Goal: Task Accomplishment & Management: Complete application form

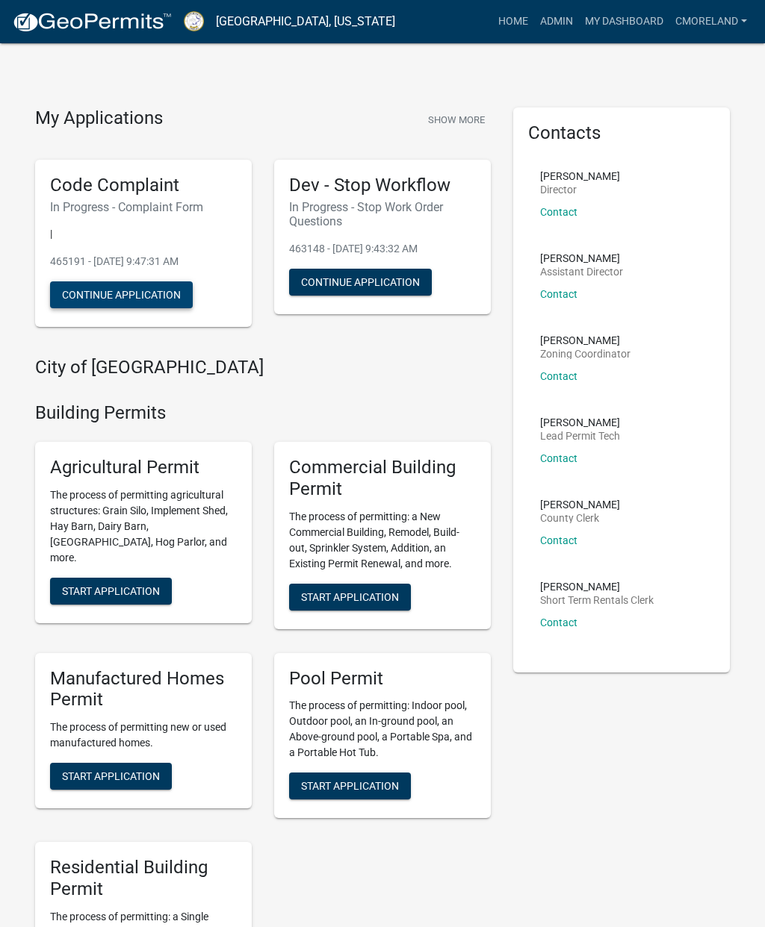
click at [119, 287] on button "Continue Application" at bounding box center [121, 295] width 143 height 27
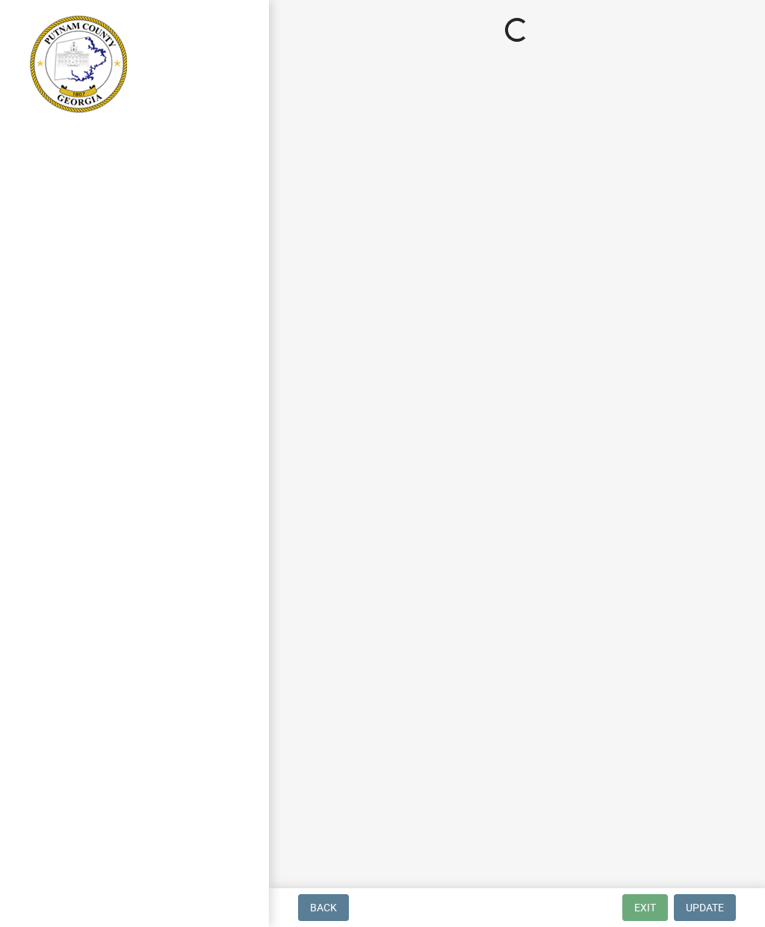
select select "76170ab1-b25a-468b-8231-d5eb0e85b261"
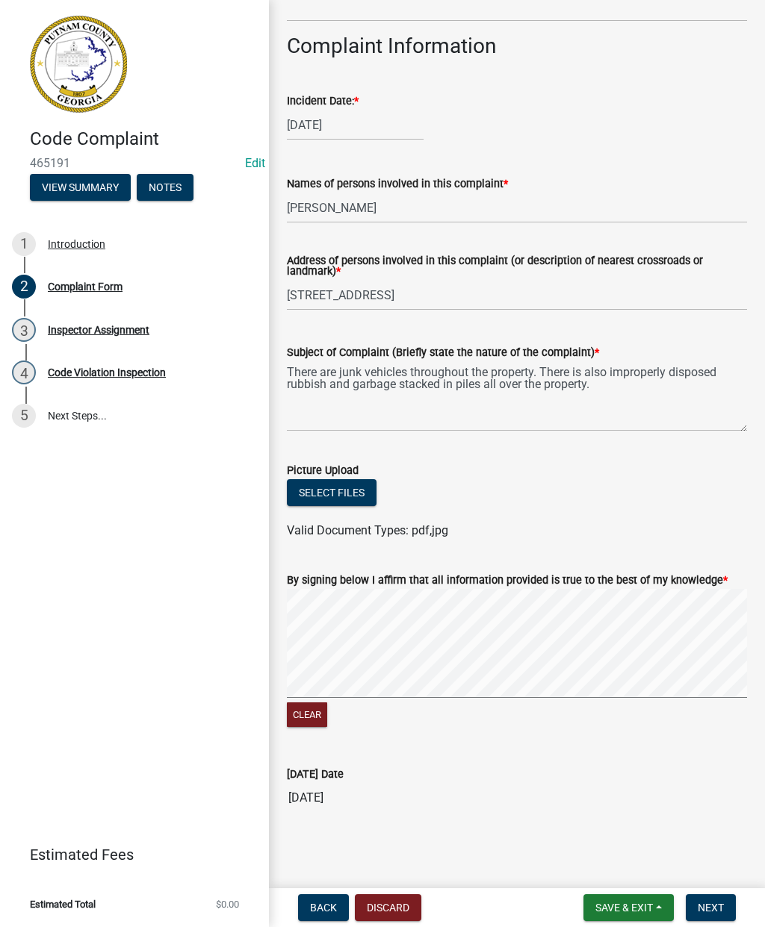
scroll to position [619, 0]
click at [329, 482] on button "Select files" at bounding box center [332, 493] width 90 height 27
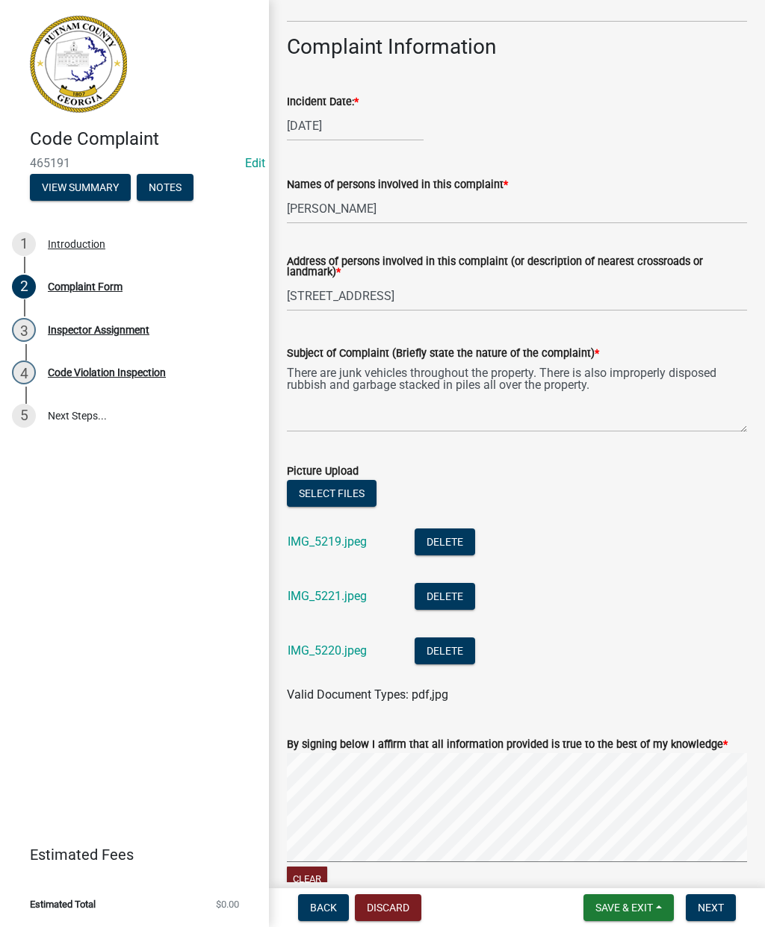
click at [718, 907] on span "Next" at bounding box center [710, 908] width 26 height 12
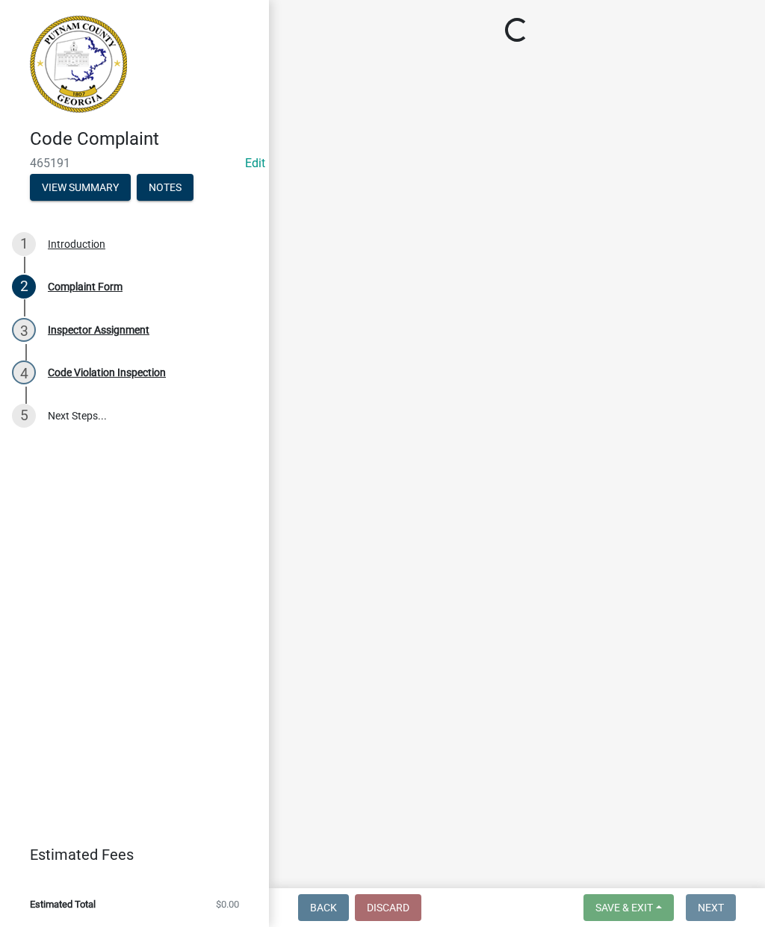
scroll to position [0, 0]
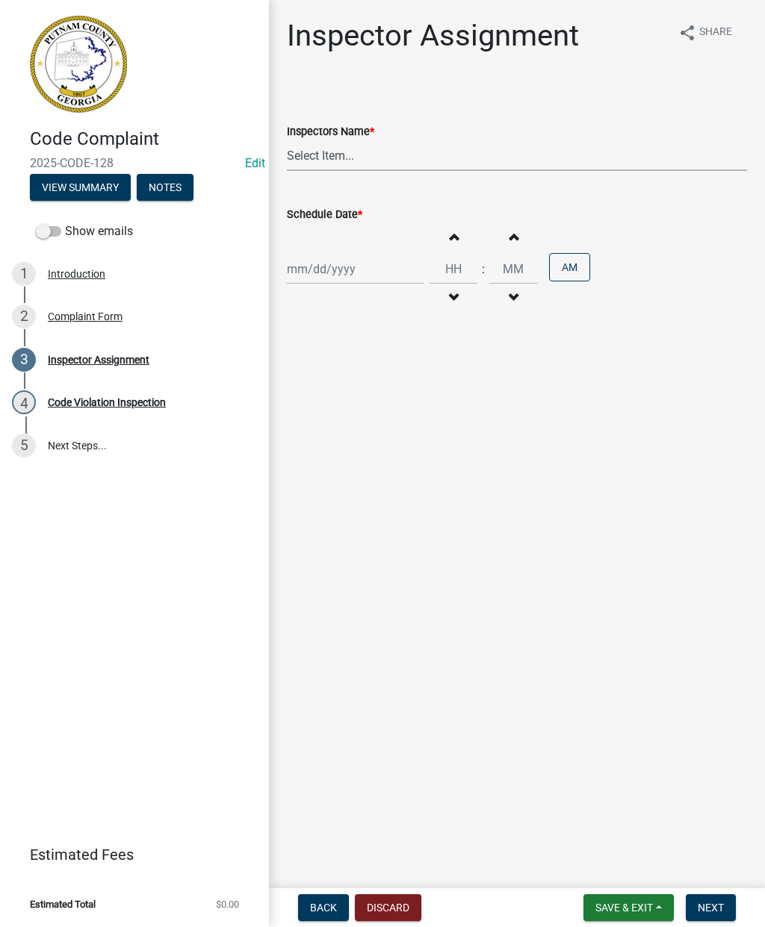
click at [389, 157] on select "Select Item... jstokes ([PERSON_NAME]) asmith105 ([PERSON_NAME]) [PERSON_NAME] …" at bounding box center [517, 155] width 460 height 31
select select "a0ea4169-8540-4a2c-b9f4-cf4c1ffdeb95"
click at [325, 266] on div at bounding box center [355, 269] width 137 height 31
select select "8"
select select "2025"
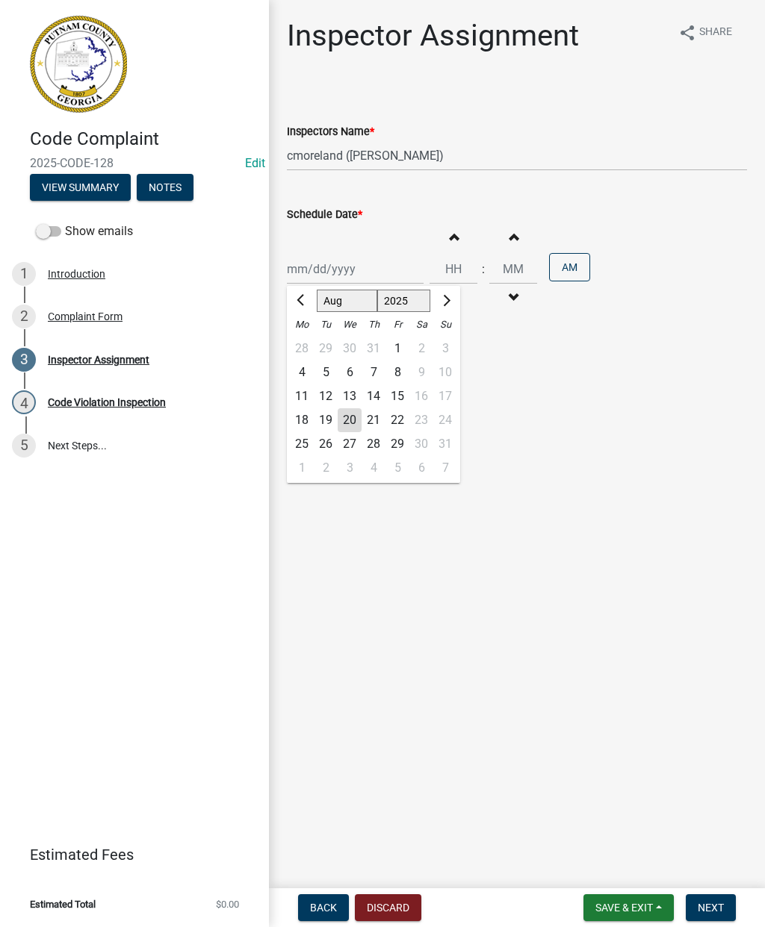
click at [352, 395] on div "13" at bounding box center [350, 397] width 24 height 24
type input "[DATE]"
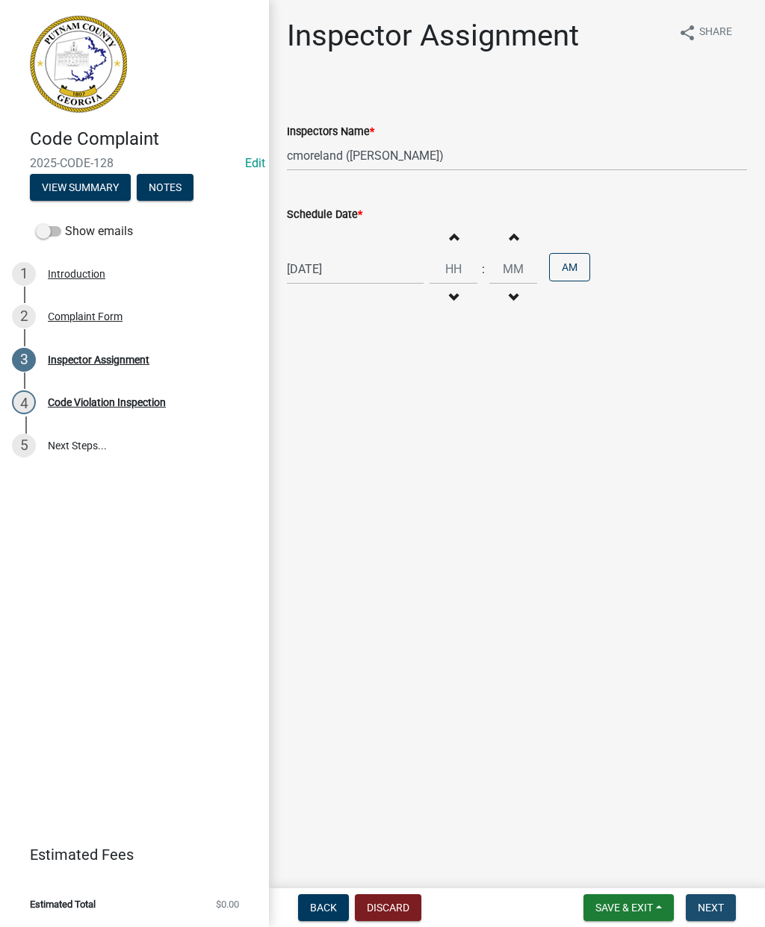
click at [720, 907] on span "Next" at bounding box center [710, 908] width 26 height 12
click at [447, 272] on input "Hours" at bounding box center [453, 269] width 48 height 31
type input "11"
click at [553, 261] on button "AM" at bounding box center [569, 267] width 41 height 28
type input "00"
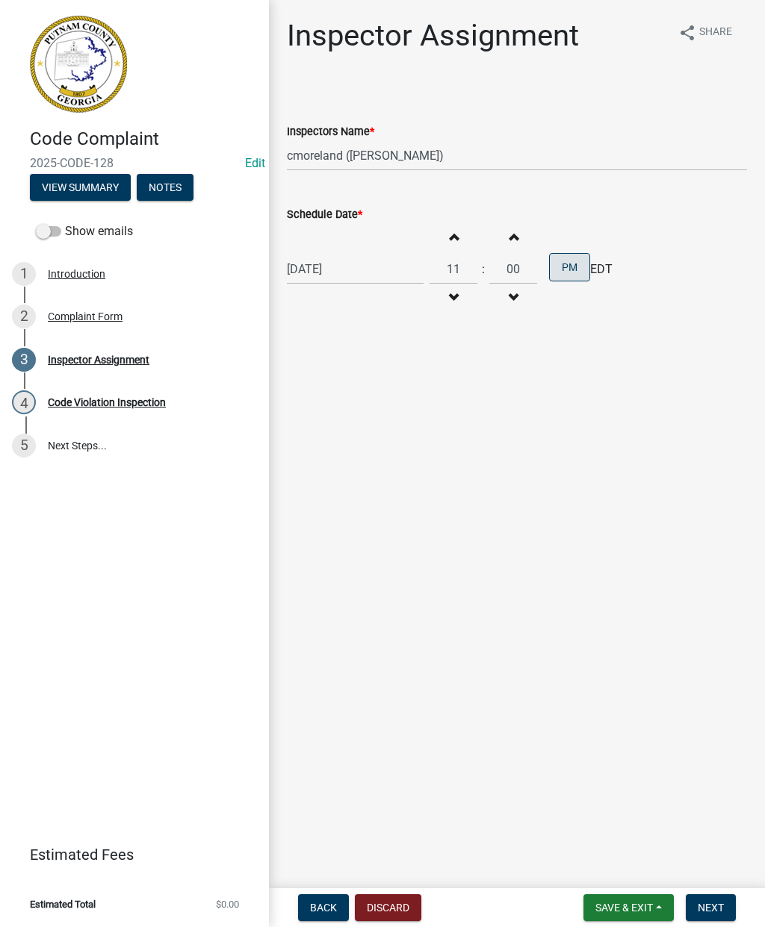
click at [556, 266] on button "PM" at bounding box center [569, 267] width 41 height 28
click at [722, 904] on span "Next" at bounding box center [710, 908] width 26 height 12
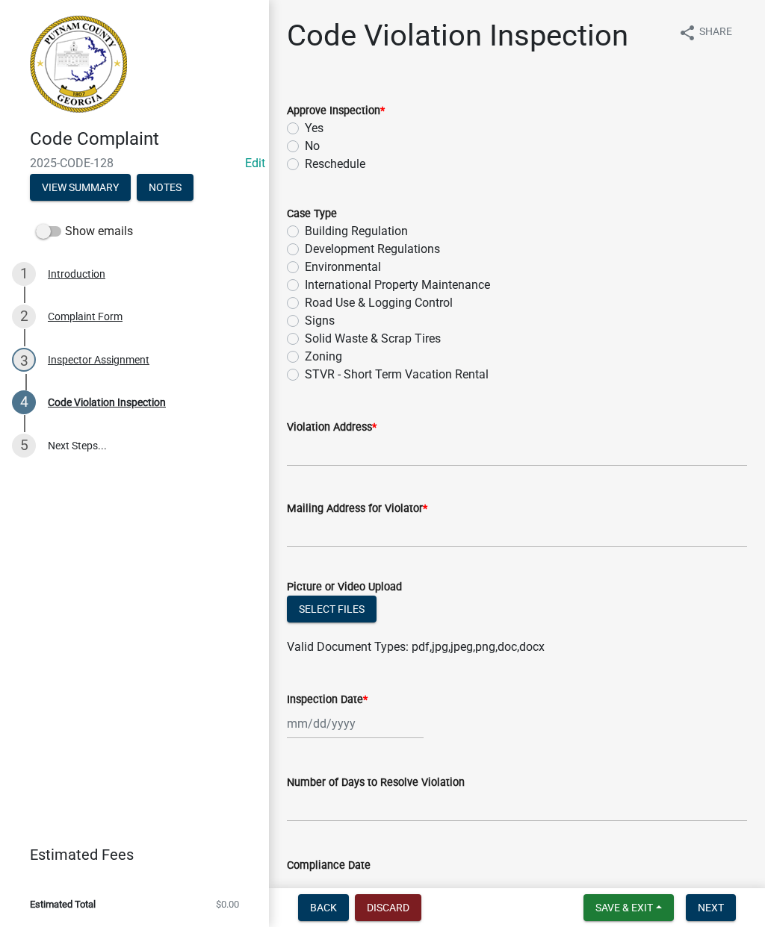
click at [305, 127] on label "Yes" at bounding box center [314, 128] width 19 height 18
click at [305, 127] on input "Yes" at bounding box center [310, 124] width 10 height 10
radio input "true"
click at [305, 290] on label "International Property Maintenance" at bounding box center [397, 285] width 185 height 18
click at [305, 286] on input "International Property Maintenance" at bounding box center [310, 281] width 10 height 10
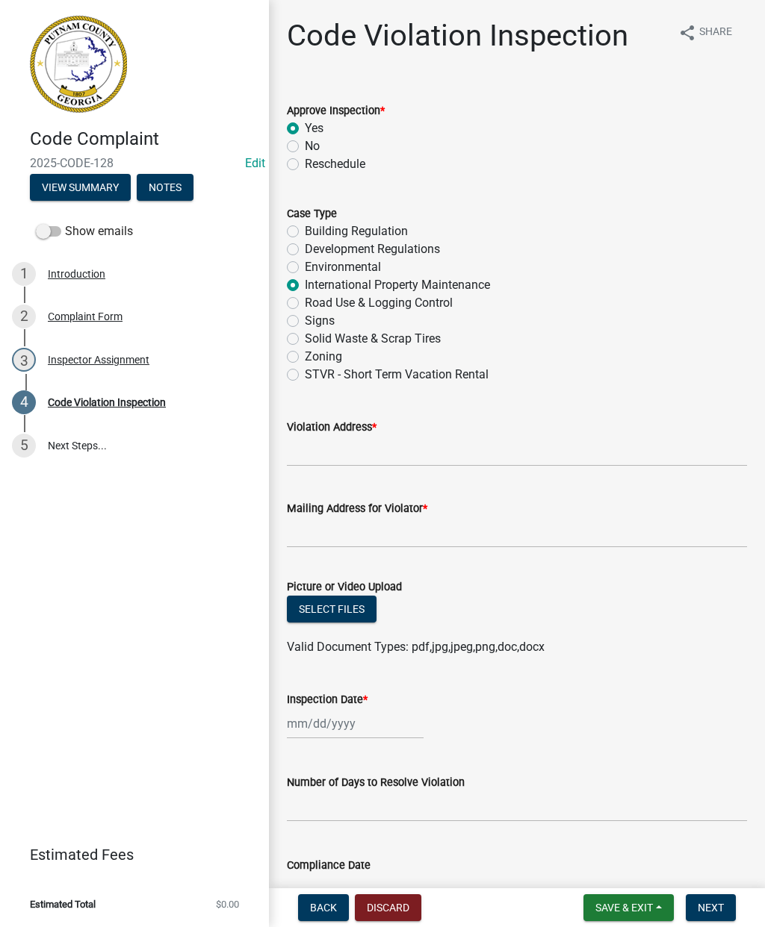
radio input "true"
click at [314, 442] on input "Violation Address *" at bounding box center [517, 451] width 460 height 31
type input "[STREET_ADDRESS]"
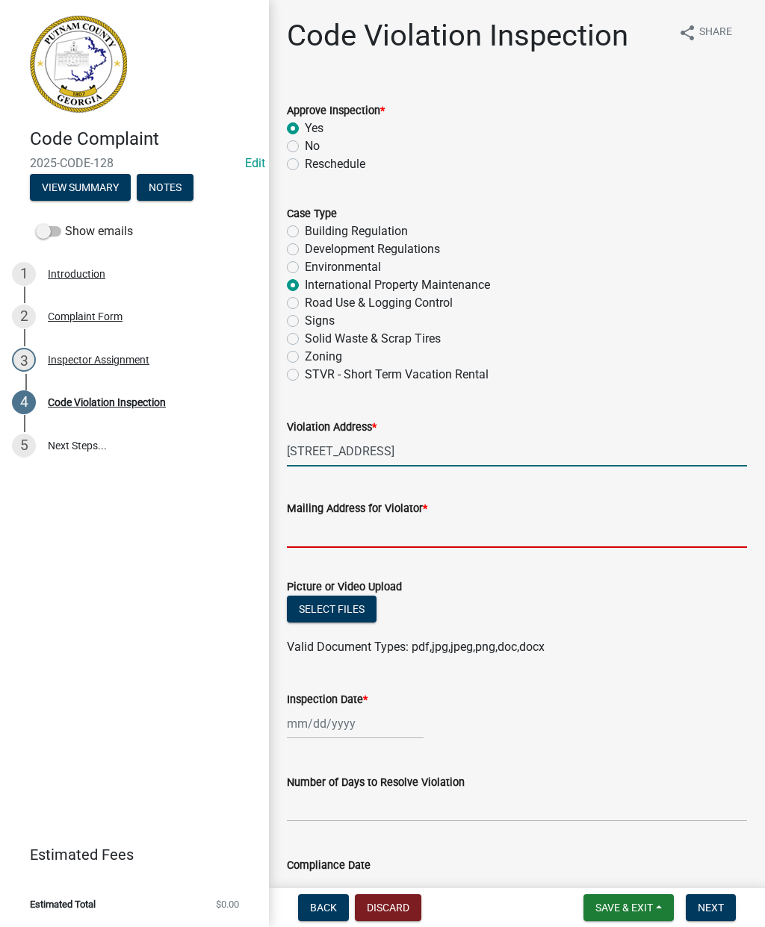
click at [306, 529] on input "Mailing Address for Violator *" at bounding box center [517, 532] width 460 height 31
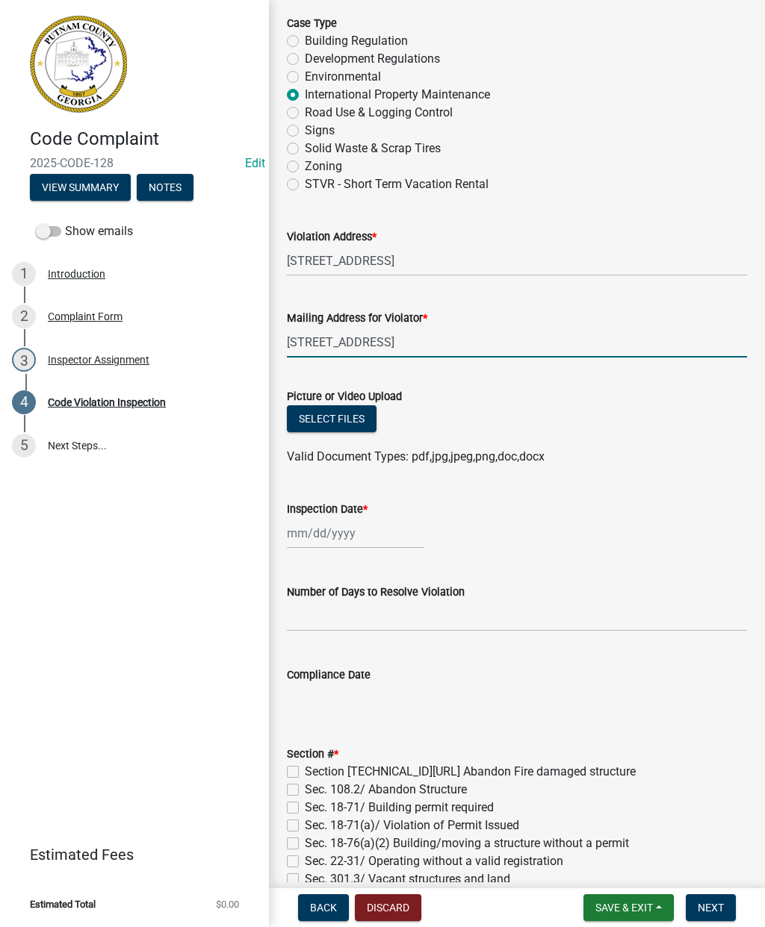
scroll to position [199, 0]
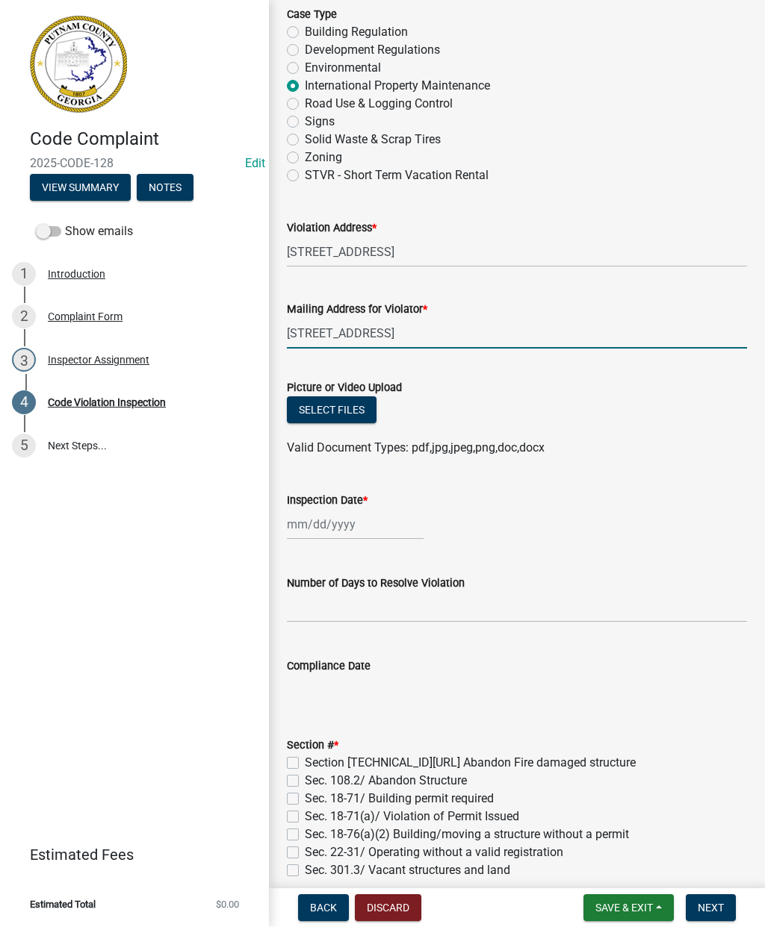
type input "[STREET_ADDRESS]"
click at [336, 411] on button "Select files" at bounding box center [332, 410] width 90 height 27
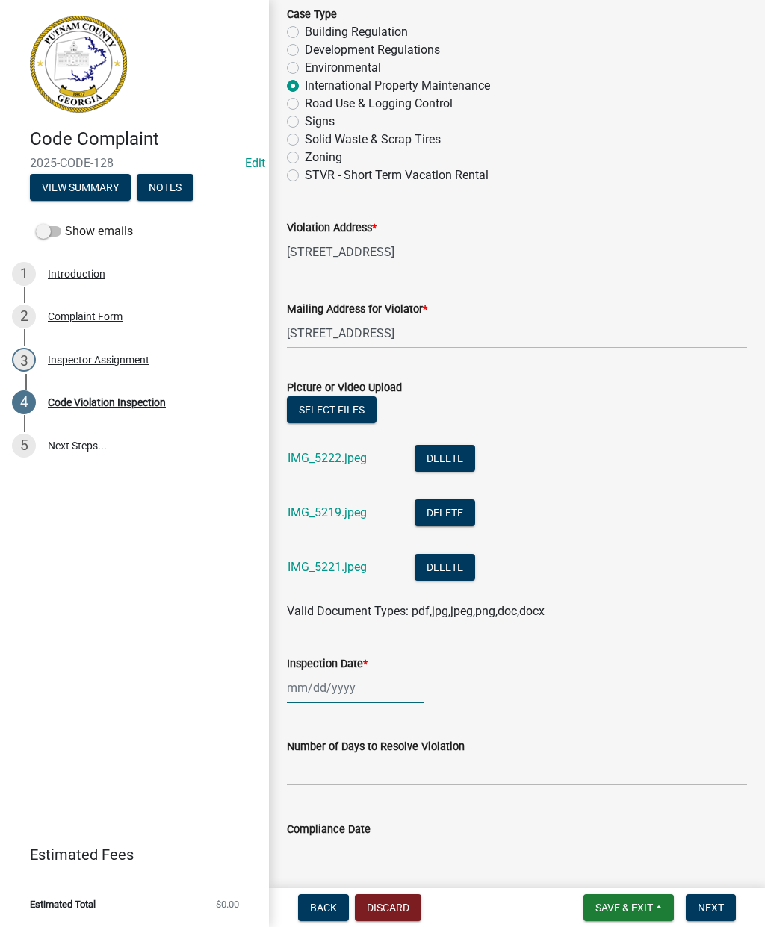
click at [358, 693] on div at bounding box center [355, 688] width 137 height 31
select select "8"
select select "2025"
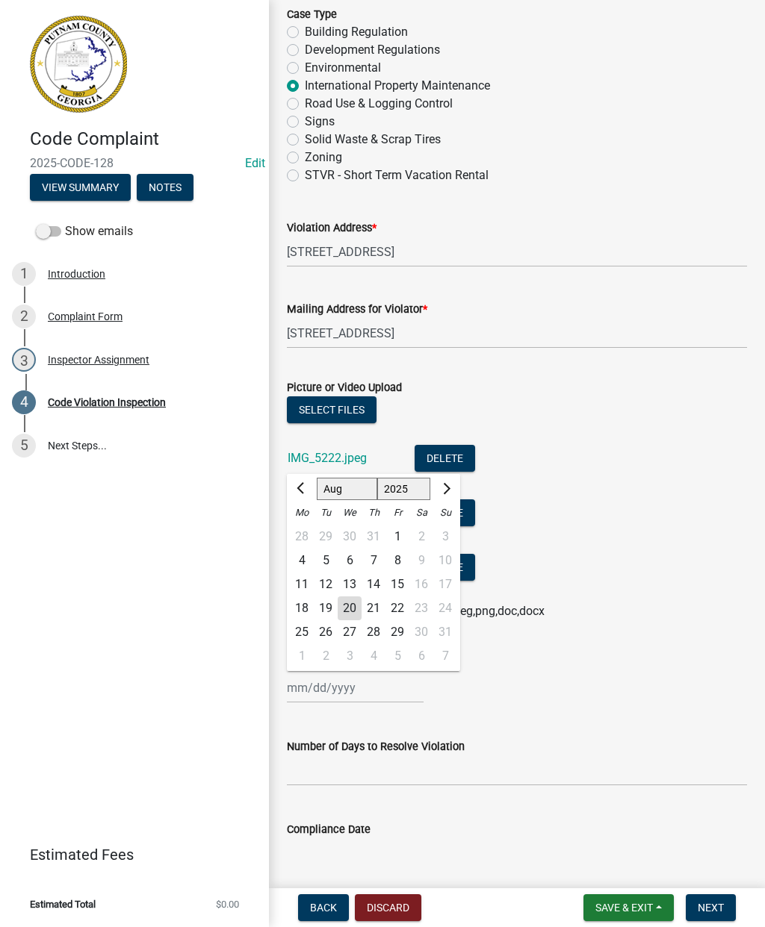
click at [348, 583] on div "13" at bounding box center [350, 585] width 24 height 24
type input "[DATE]"
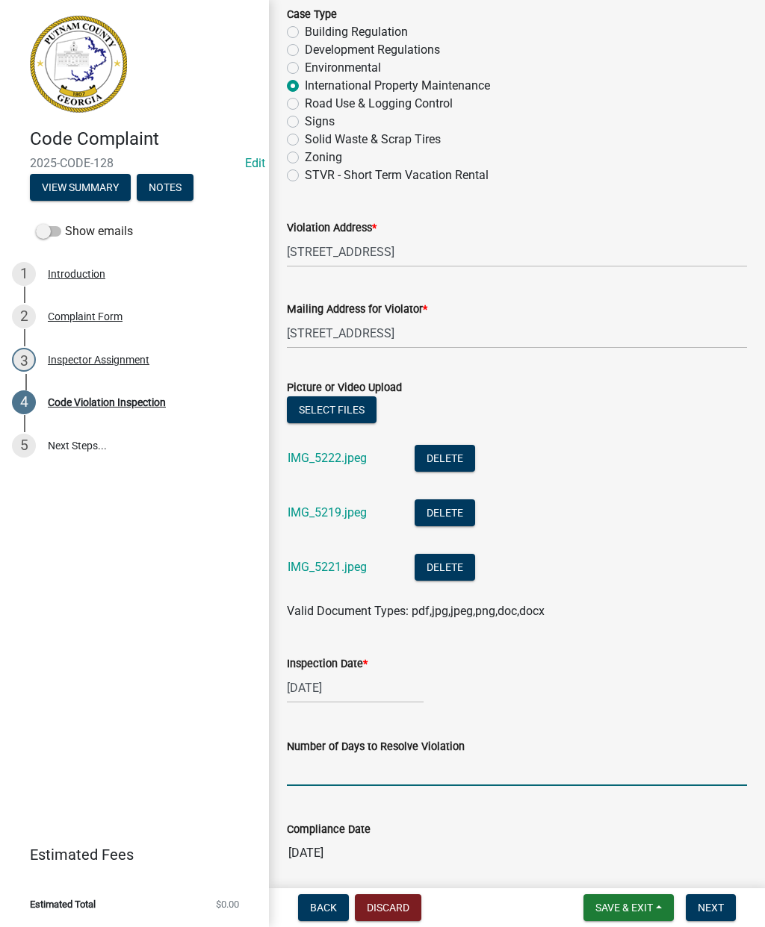
click at [394, 768] on input "text" at bounding box center [517, 771] width 460 height 31
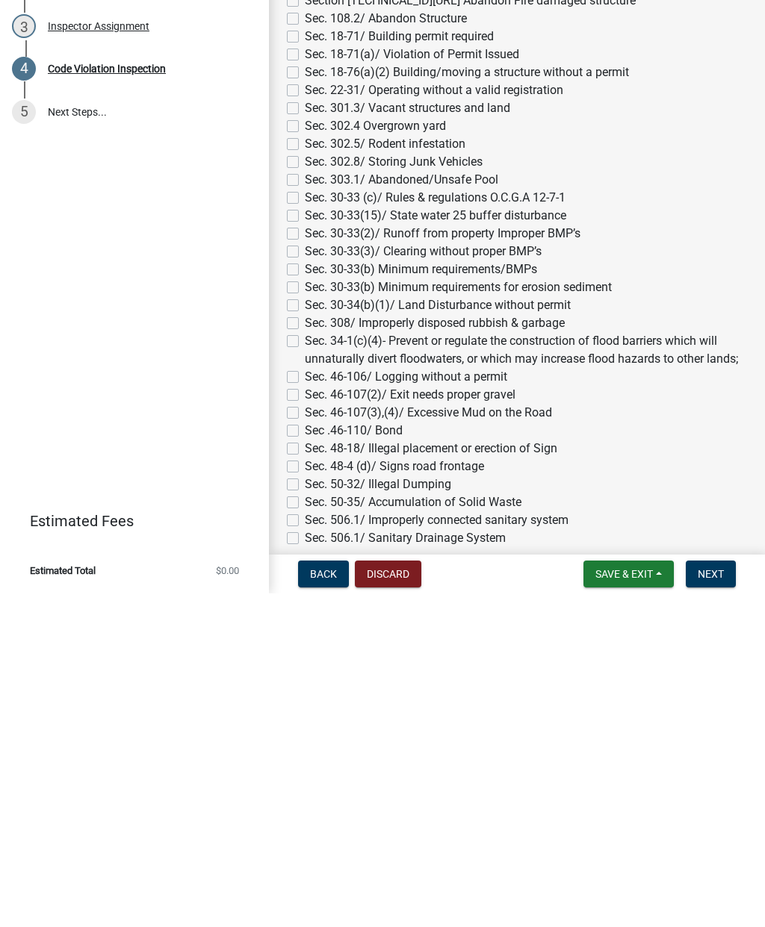
scroll to position [792, 0]
type input "45"
click at [294, 307] on div "Section # * Section [TECHNICAL_ID][URL] Abandon Fire damaged structure Sec. 108…" at bounding box center [517, 674] width 460 height 735
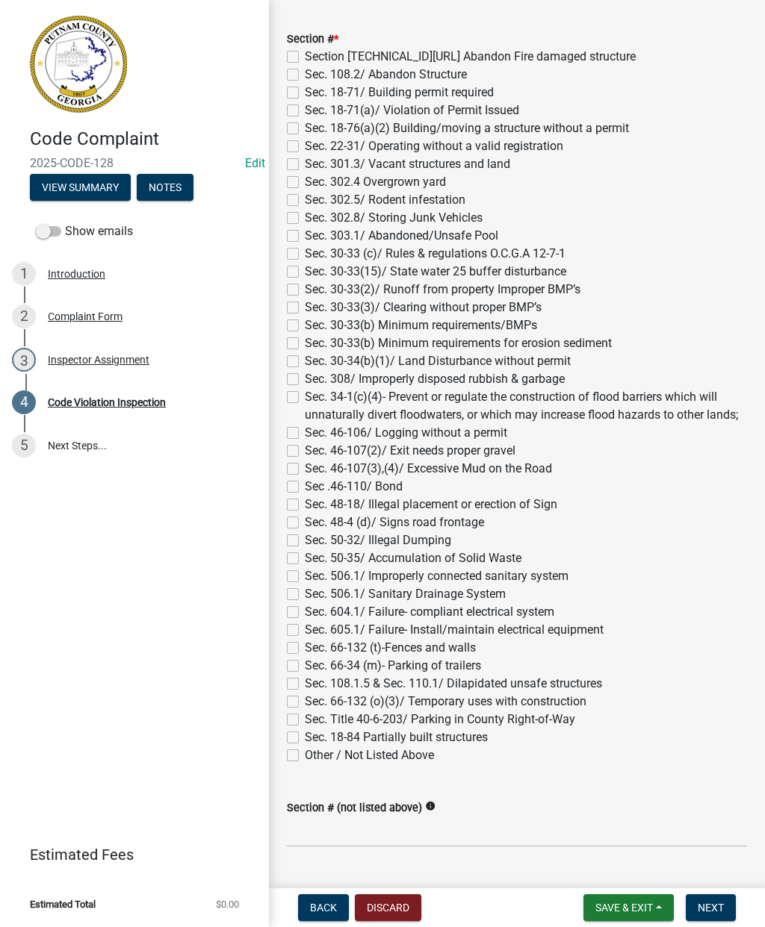
scroll to position [1069, 0]
click at [305, 218] on label "Sec. 302.8/ Storing Junk Vehicles" at bounding box center [394, 219] width 178 height 18
click at [305, 218] on input "Sec. 302.8/ Storing Junk Vehicles" at bounding box center [310, 215] width 10 height 10
checkbox input "true"
checkbox input "false"
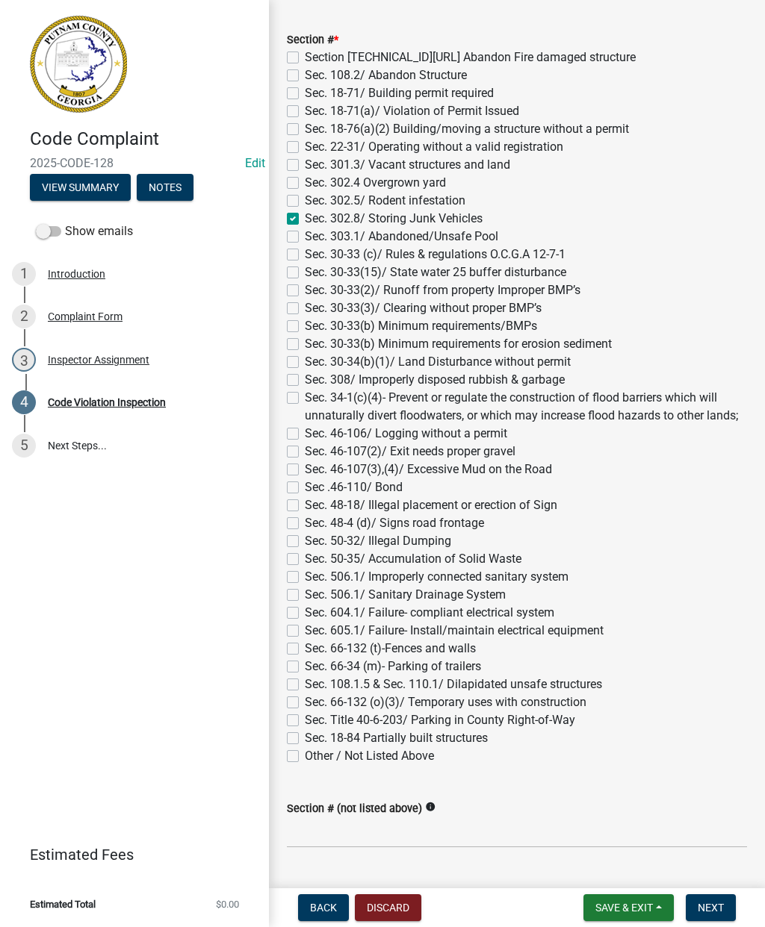
checkbox input "false"
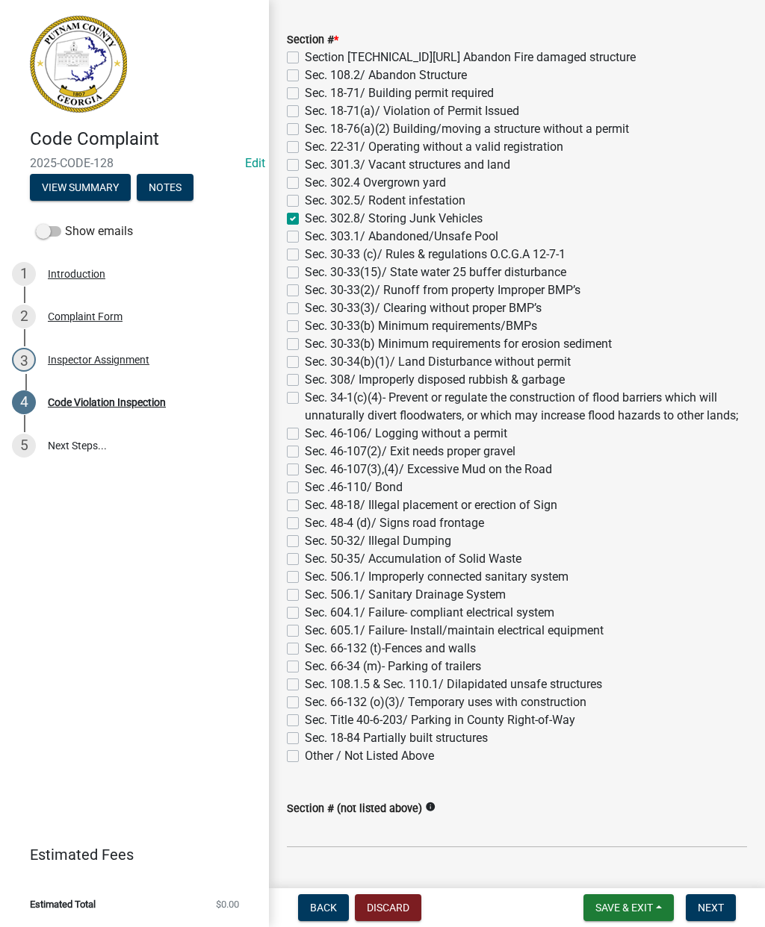
checkbox input "false"
checkbox input "true"
checkbox input "false"
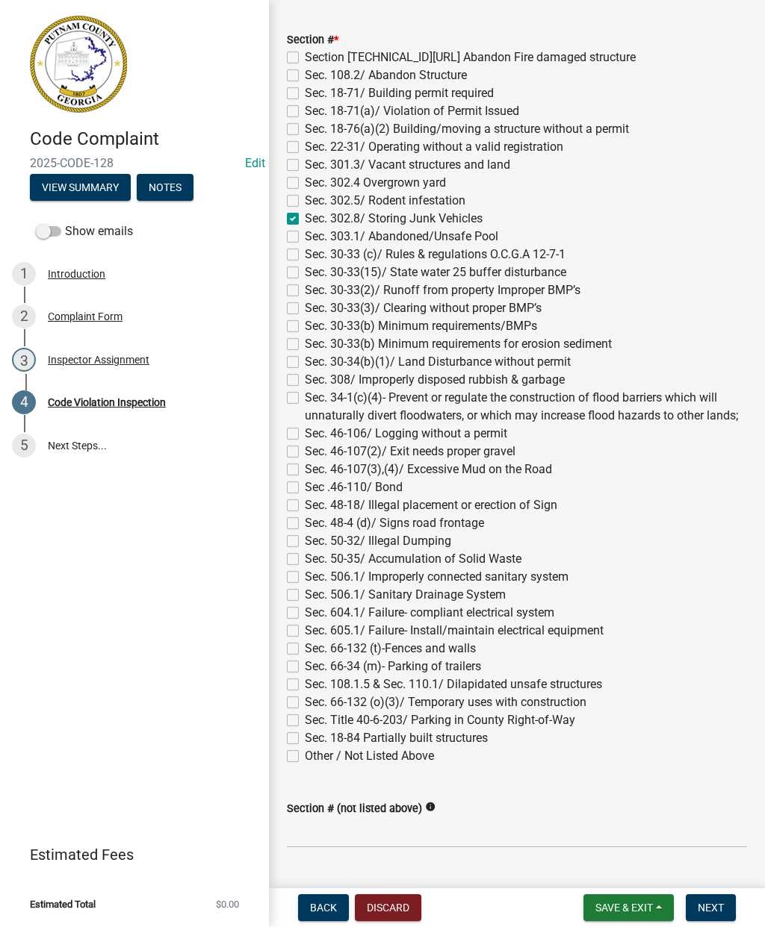
checkbox input "false"
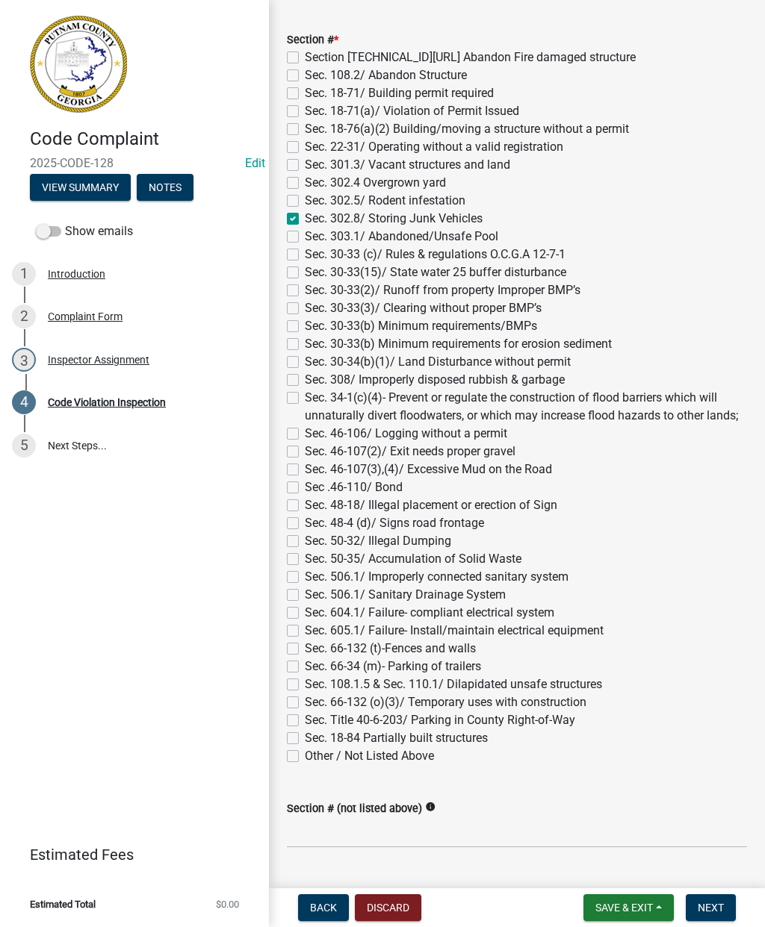
checkbox input "false"
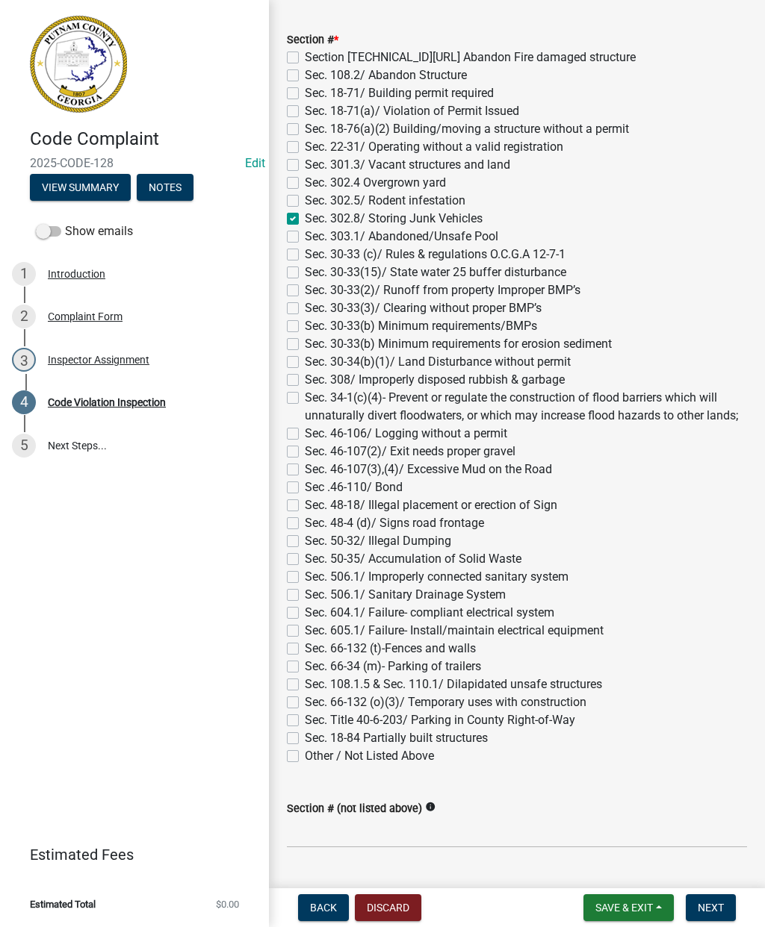
checkbox input "false"
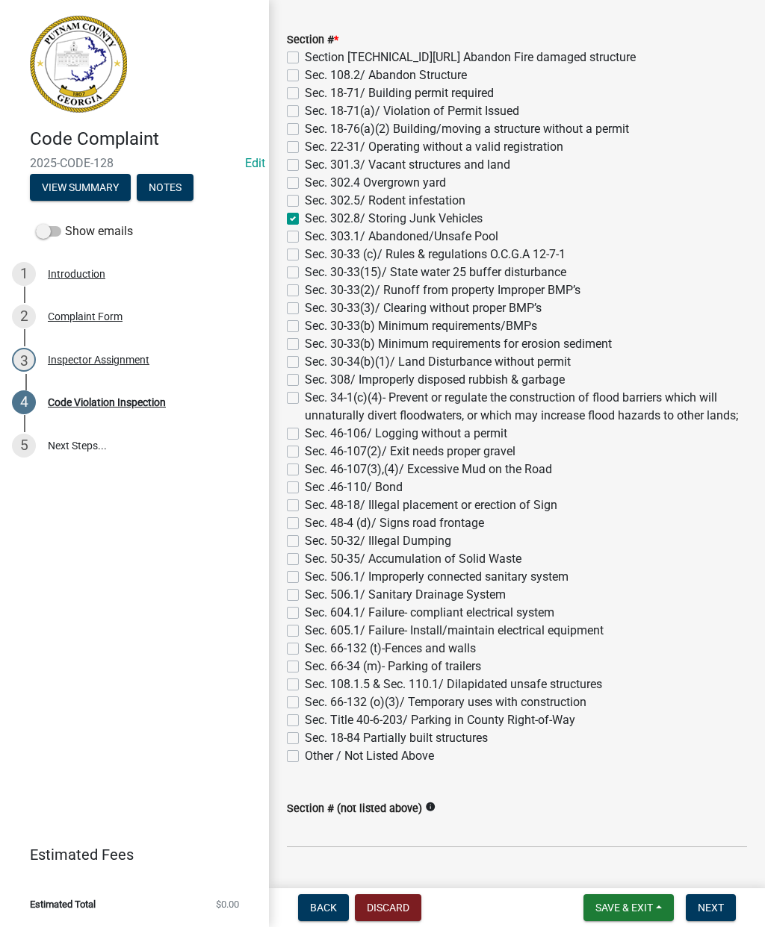
checkbox input "false"
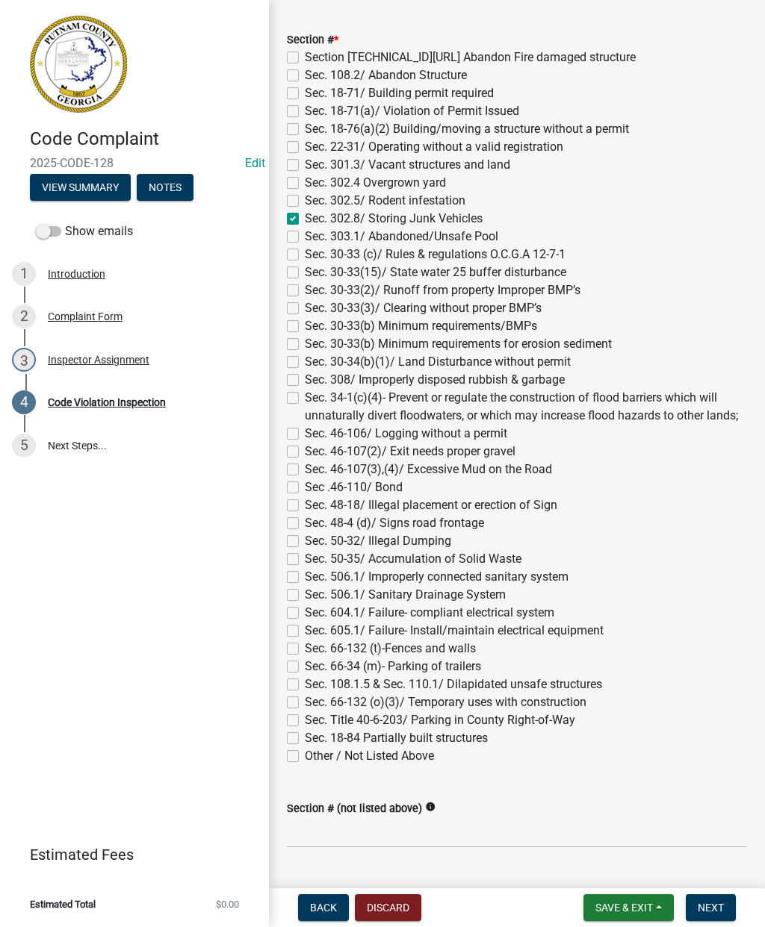
checkbox input "false"
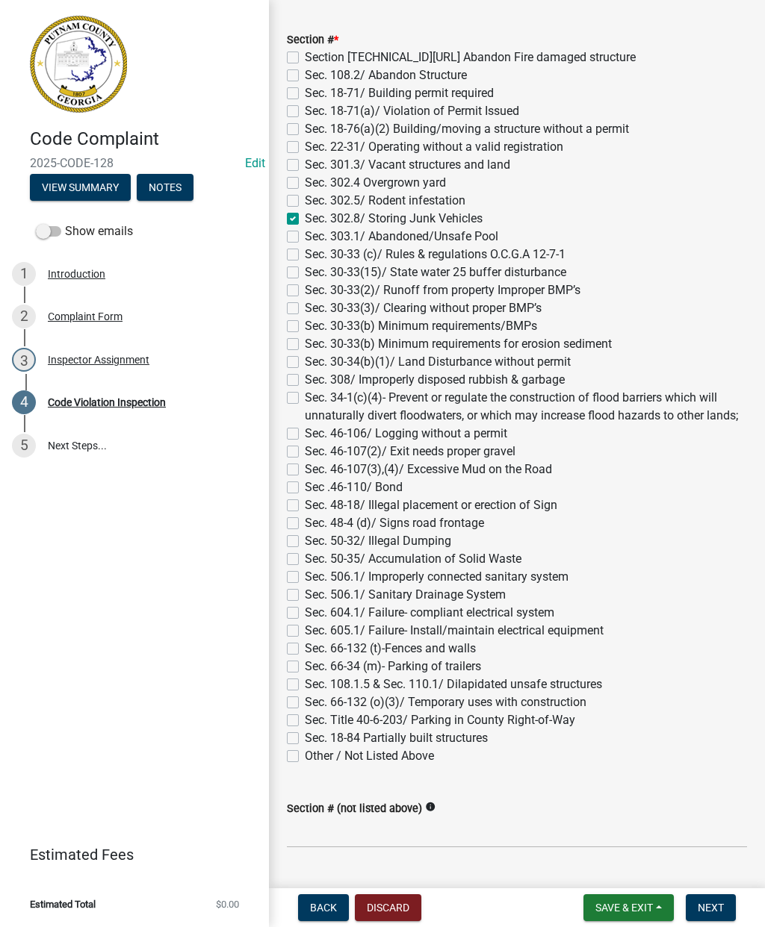
checkbox input "false"
click at [305, 186] on label "Sec. 302.4 Overgrown yard" at bounding box center [375, 183] width 141 height 18
click at [305, 184] on input "Sec. 302.4 Overgrown yard" at bounding box center [310, 179] width 10 height 10
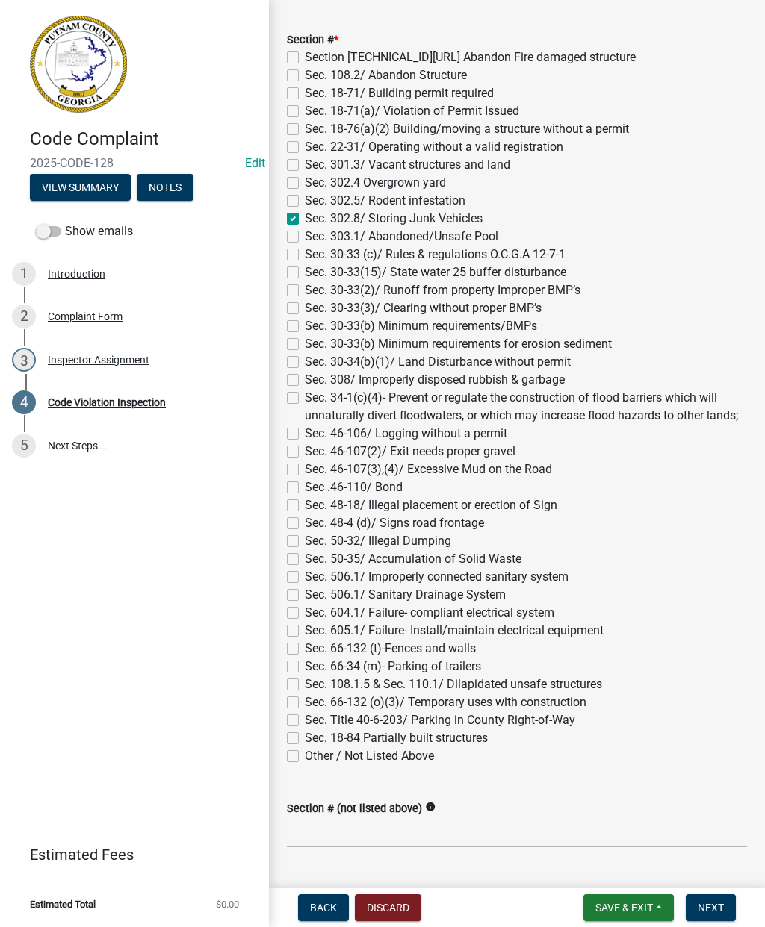
checkbox input "true"
checkbox input "false"
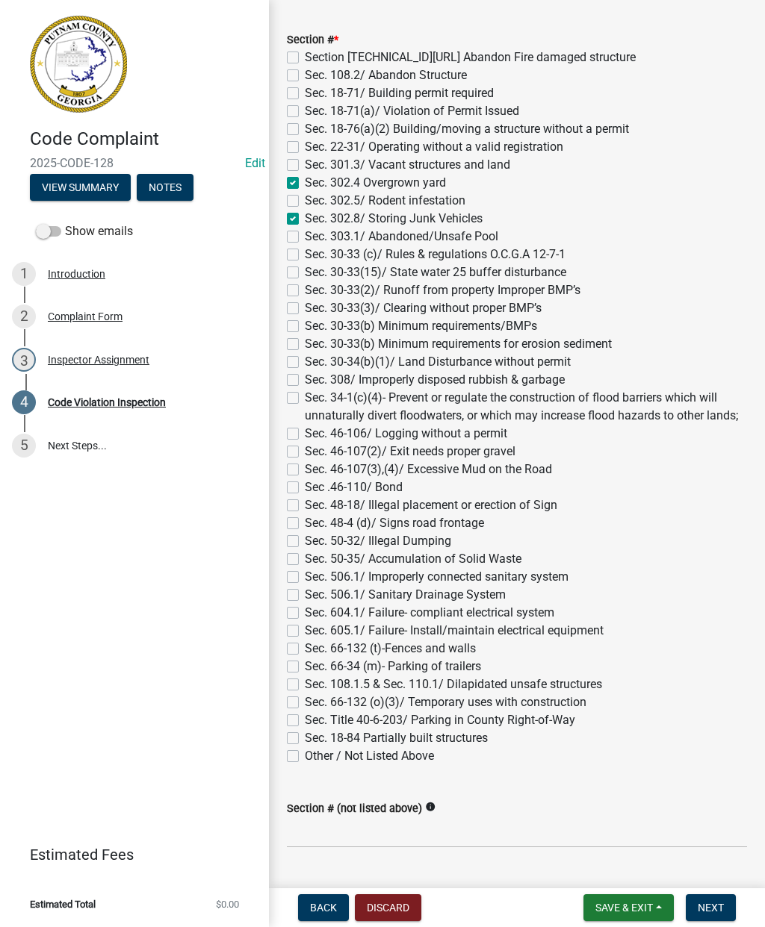
checkbox input "false"
checkbox input "true"
checkbox input "false"
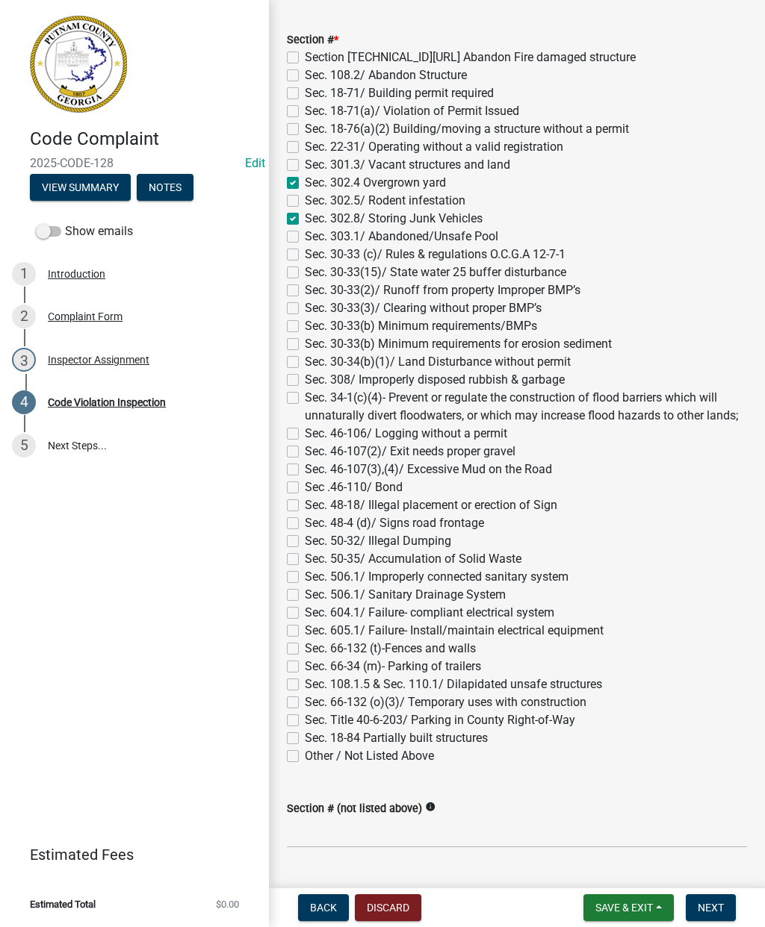
checkbox input "true"
checkbox input "false"
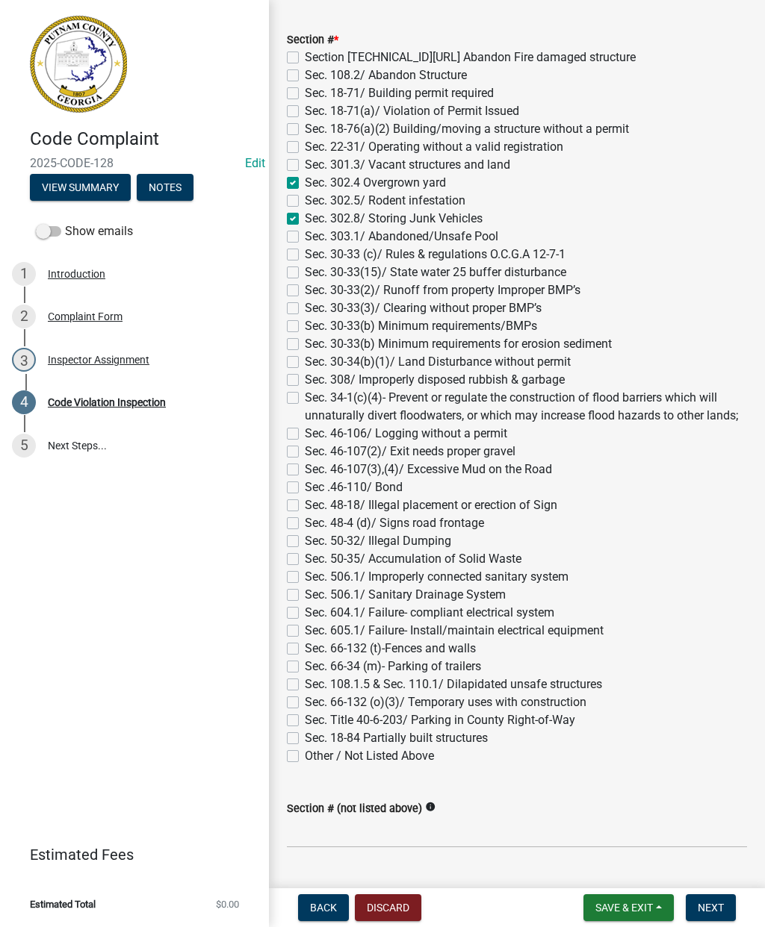
checkbox input "false"
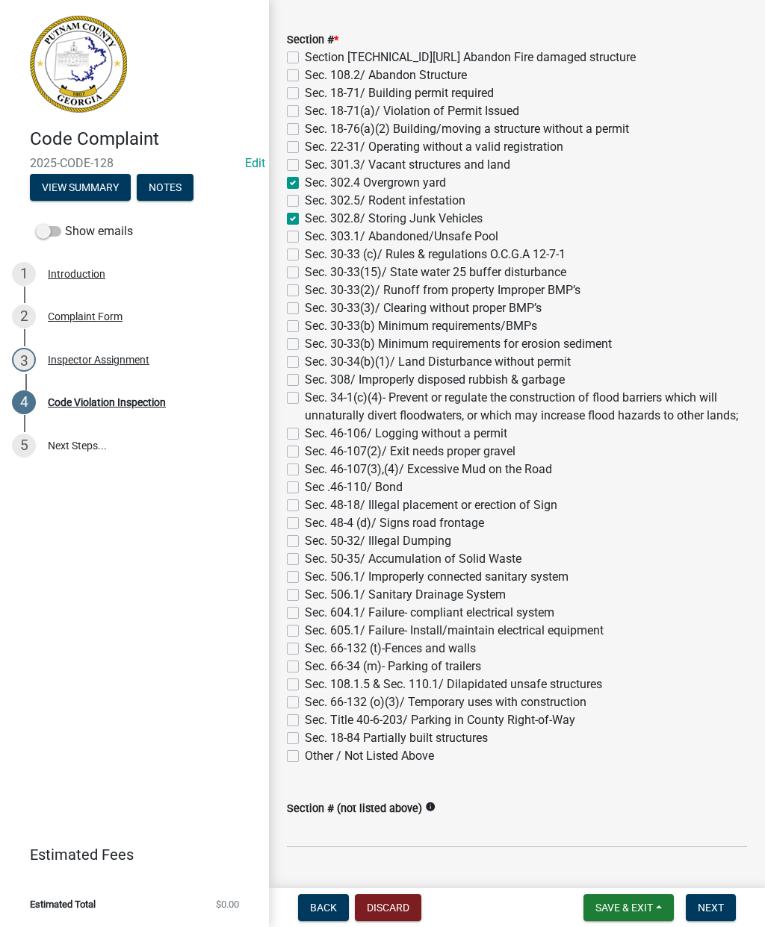
checkbox input "false"
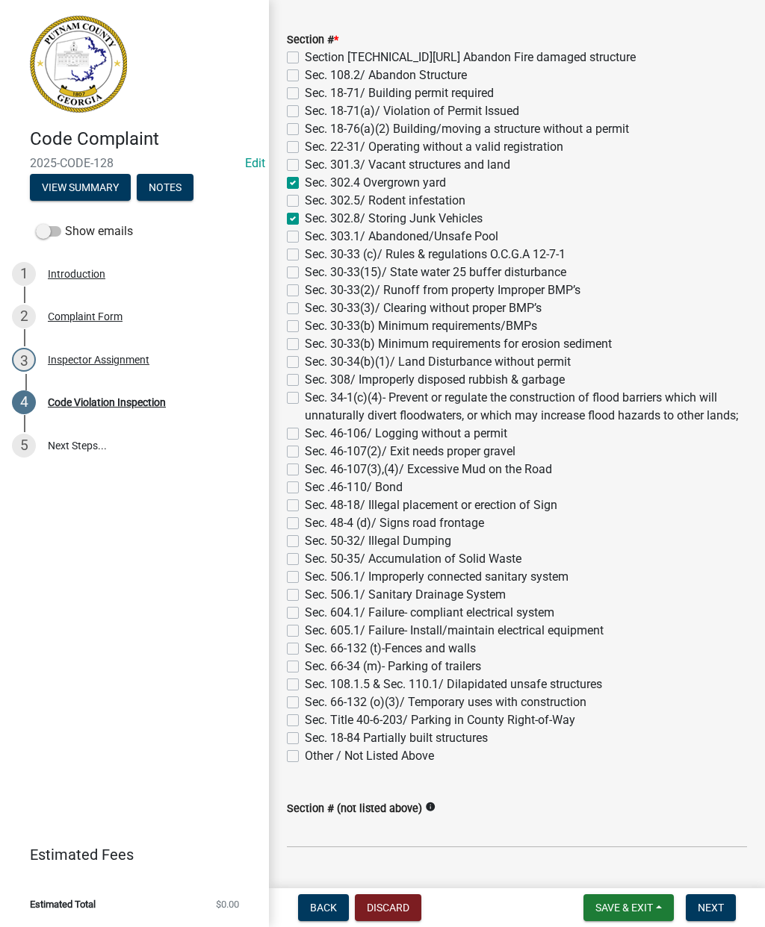
checkbox input "false"
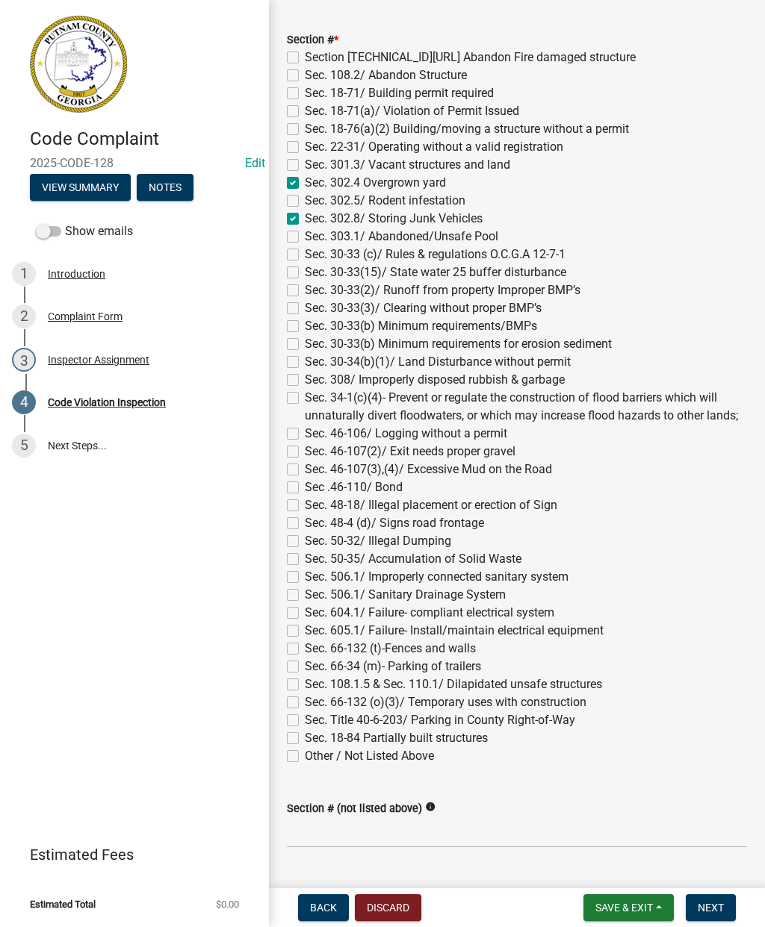
checkbox input "false"
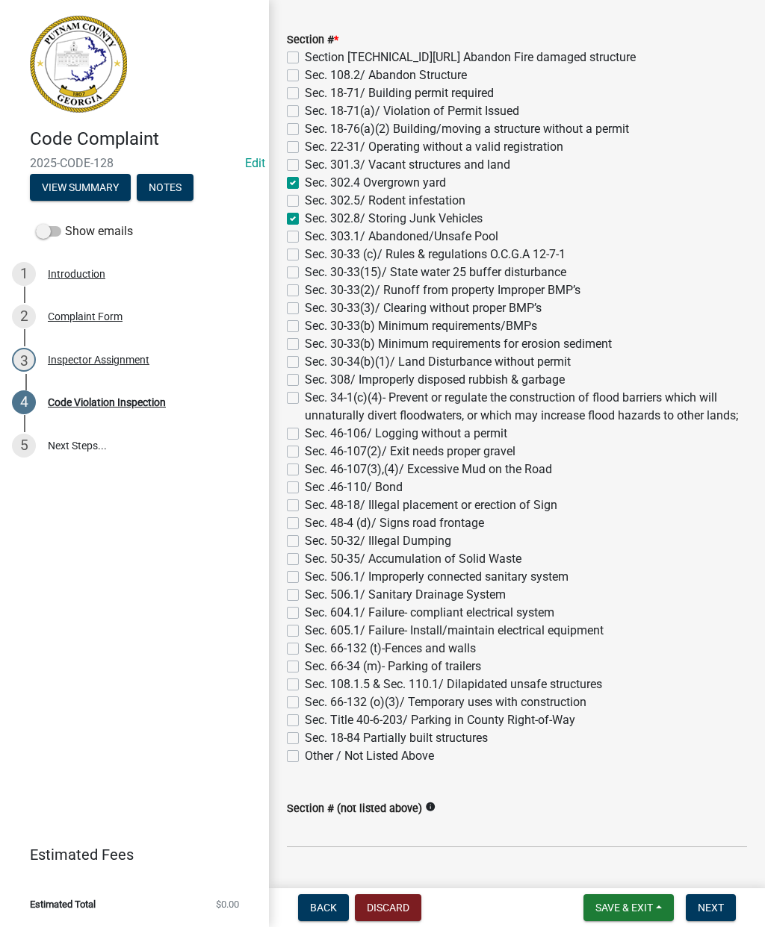
checkbox input "false"
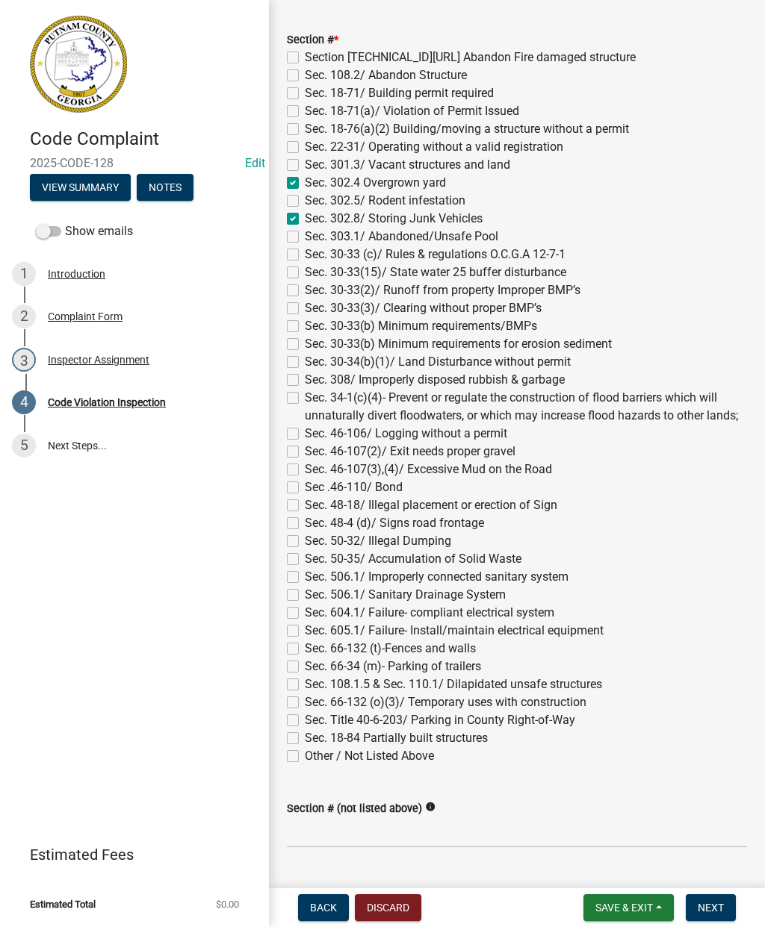
click at [305, 183] on label "Sec. 302.4 Overgrown yard" at bounding box center [375, 183] width 141 height 18
click at [305, 183] on input "Sec. 302.4 Overgrown yard" at bounding box center [310, 179] width 10 height 10
checkbox input "false"
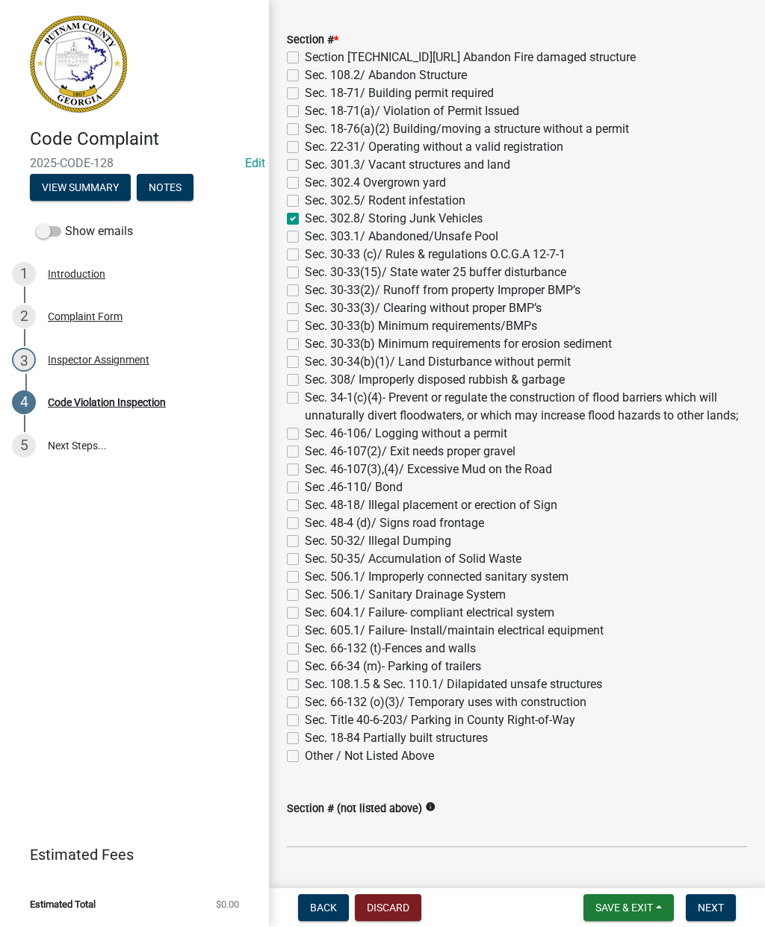
checkbox input "false"
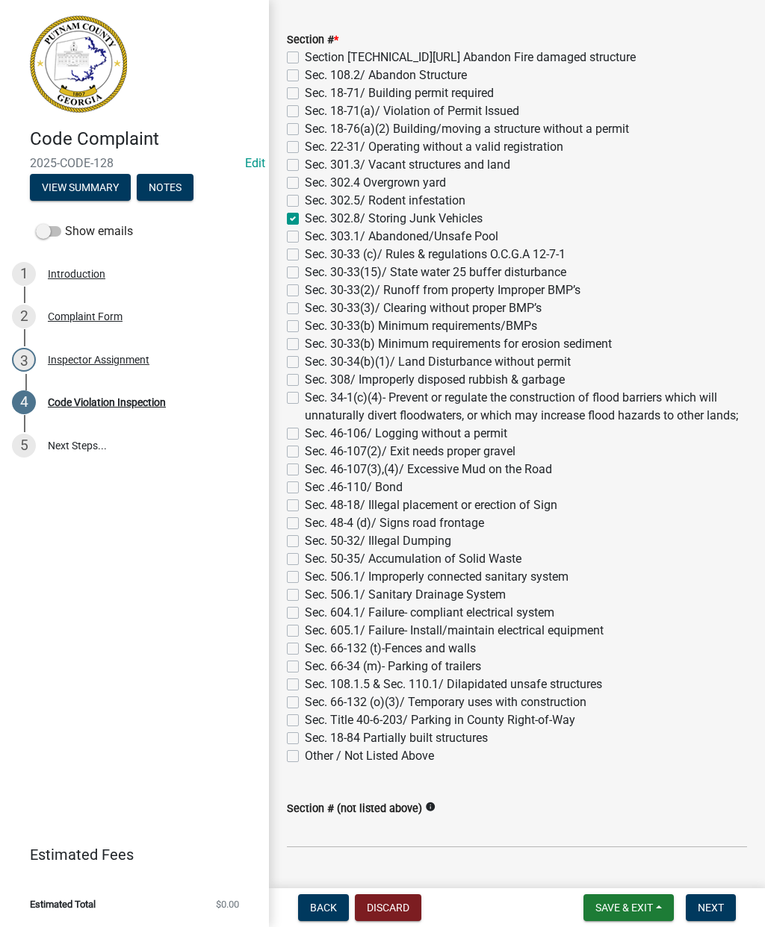
checkbox input "false"
checkbox input "true"
checkbox input "false"
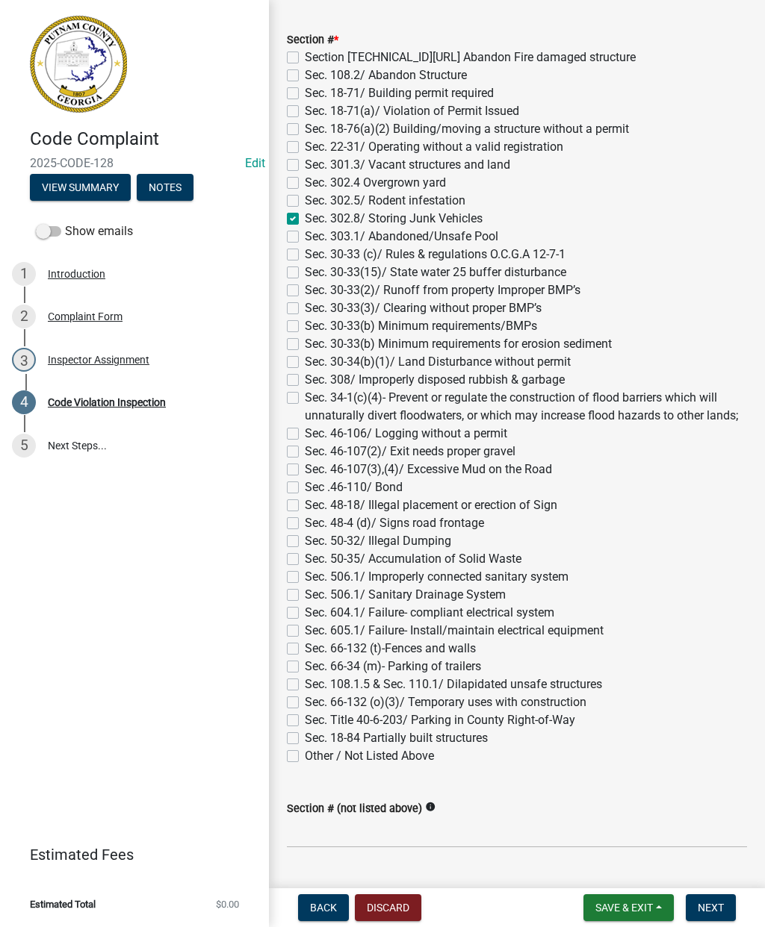
checkbox input "false"
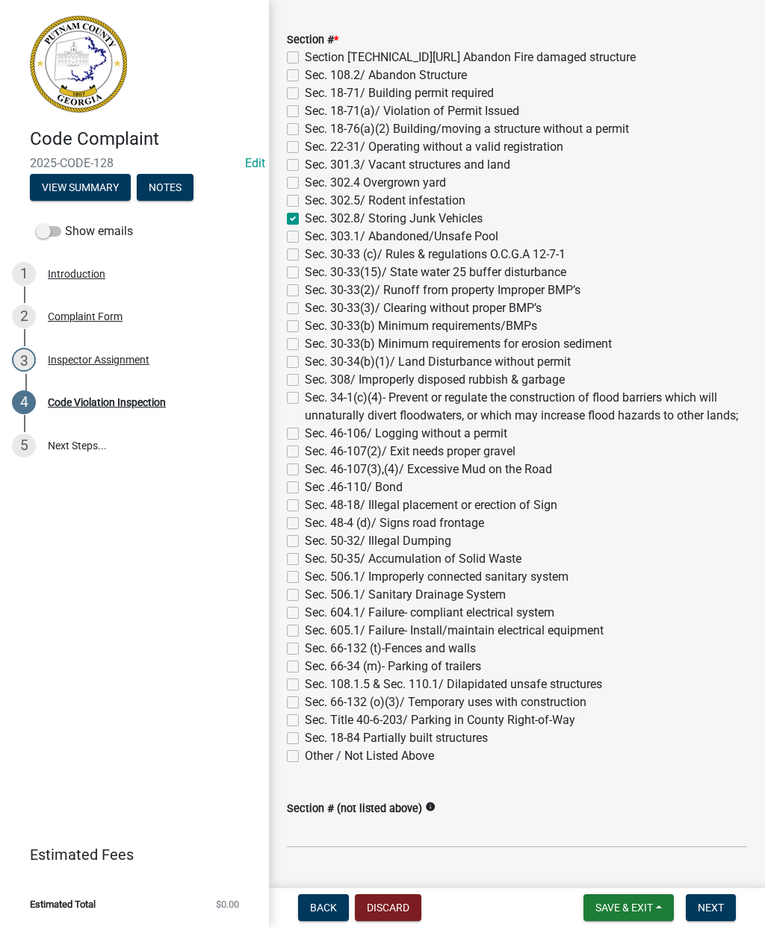
checkbox input "false"
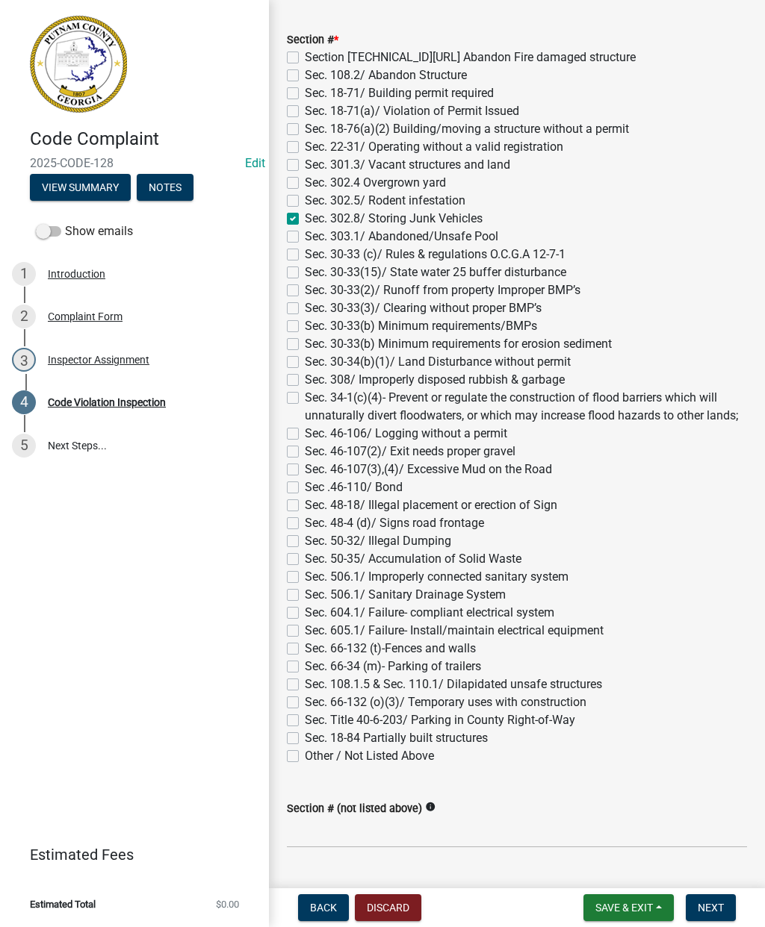
checkbox input "false"
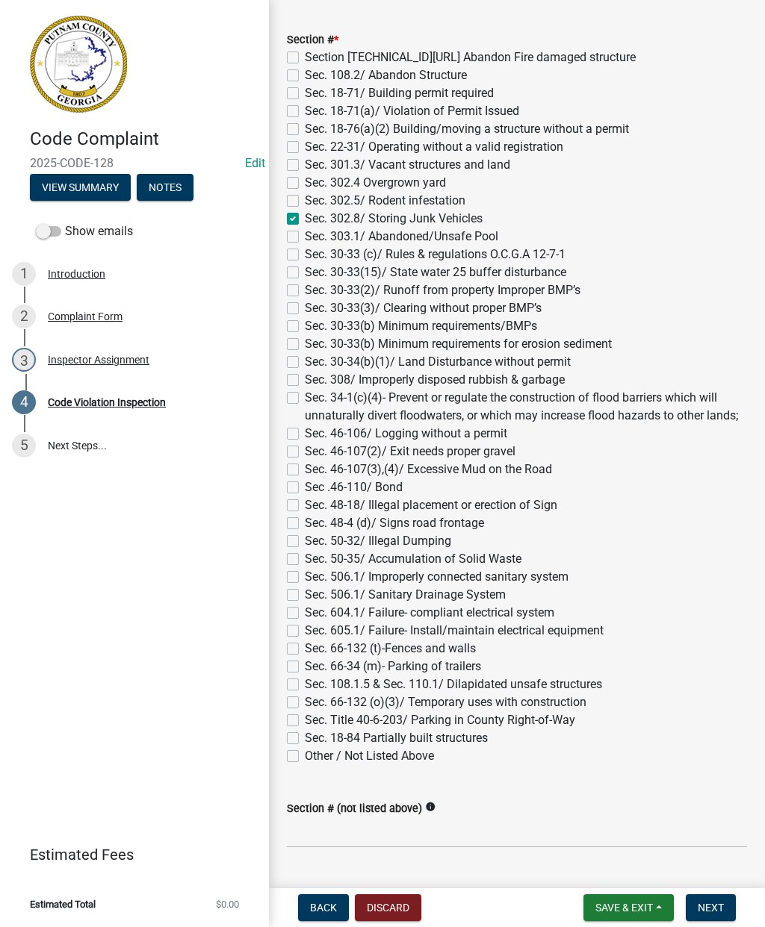
checkbox input "false"
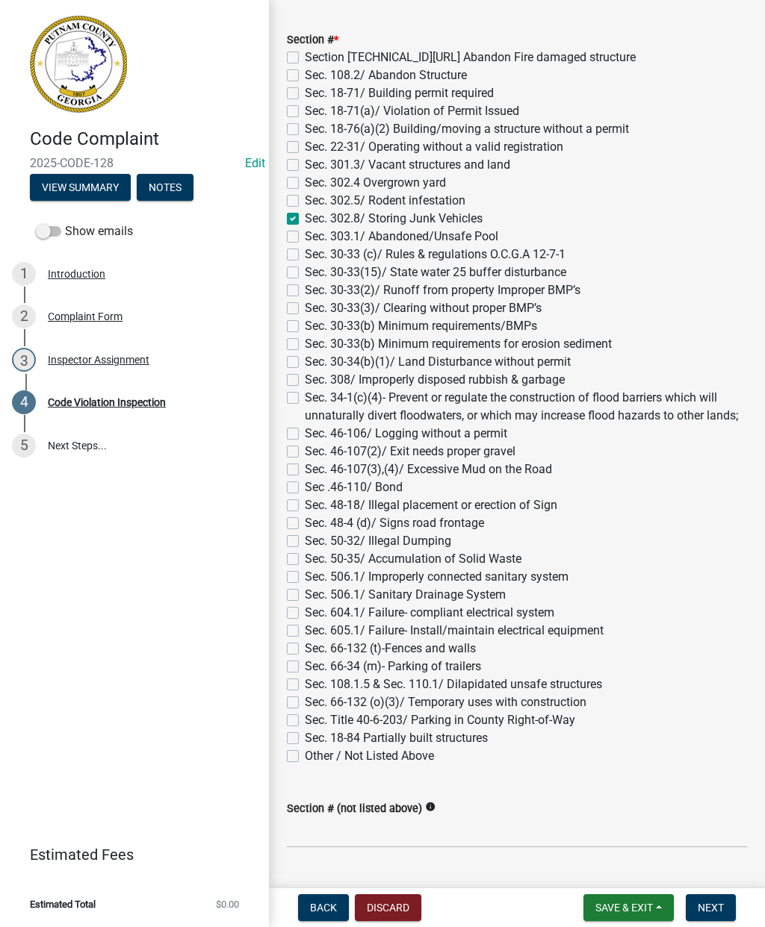
checkbox input "false"
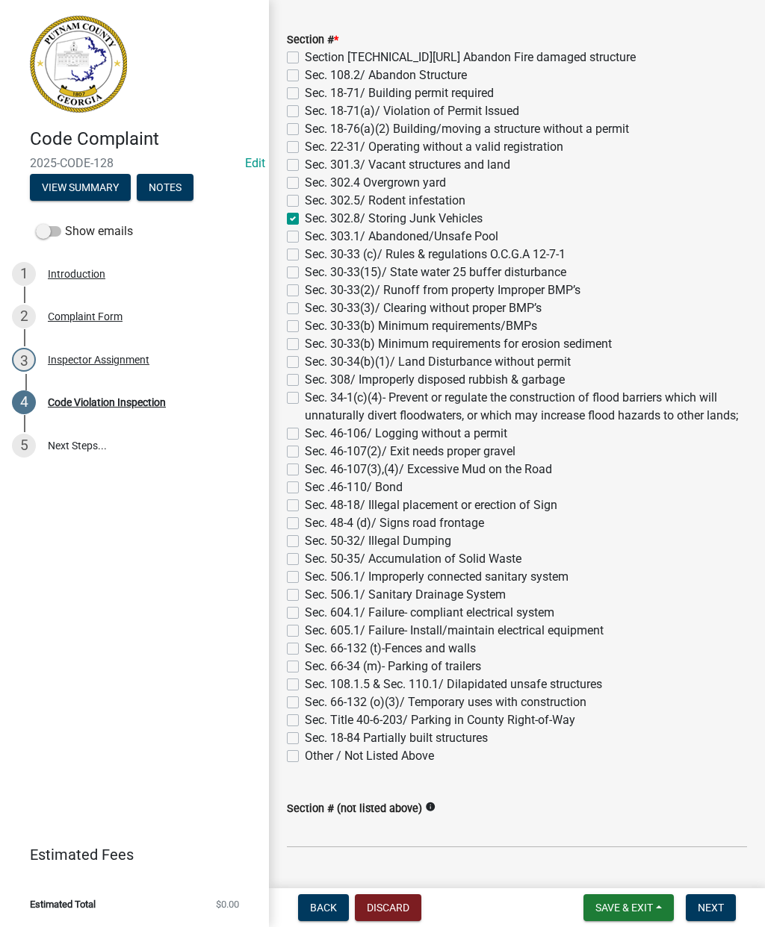
checkbox input "false"
click at [305, 555] on label "Sec. 50-35/ Accumulation of Solid Waste" at bounding box center [413, 559] width 217 height 18
click at [305, 555] on input "Sec. 50-35/ Accumulation of Solid Waste" at bounding box center [310, 555] width 10 height 10
checkbox input "true"
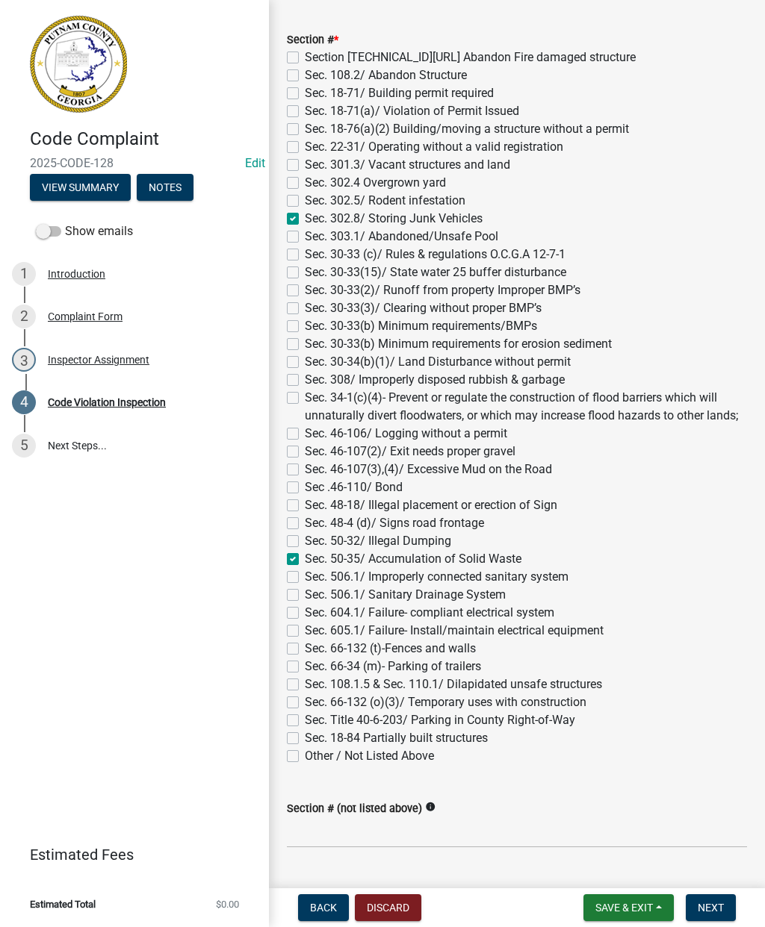
checkbox input "false"
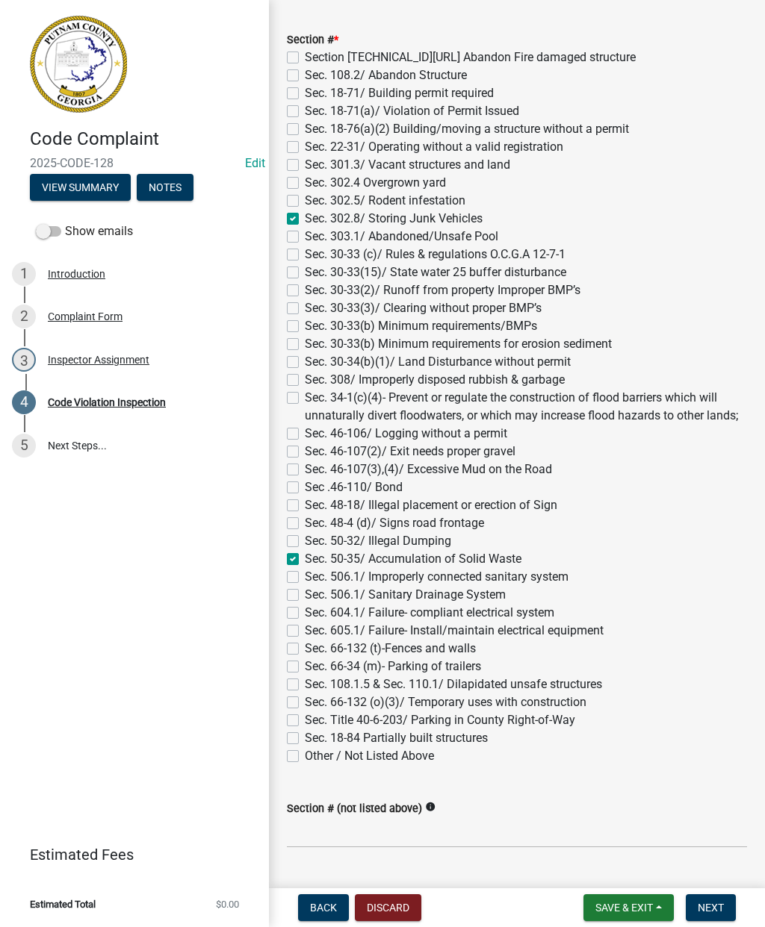
checkbox input "false"
checkbox input "true"
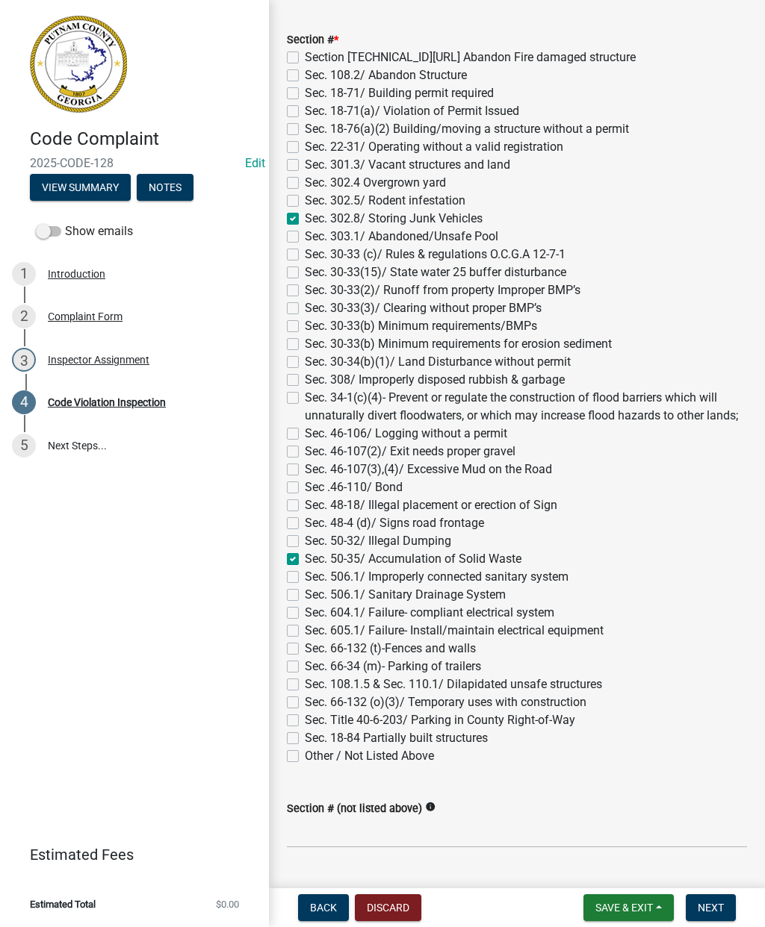
checkbox input "false"
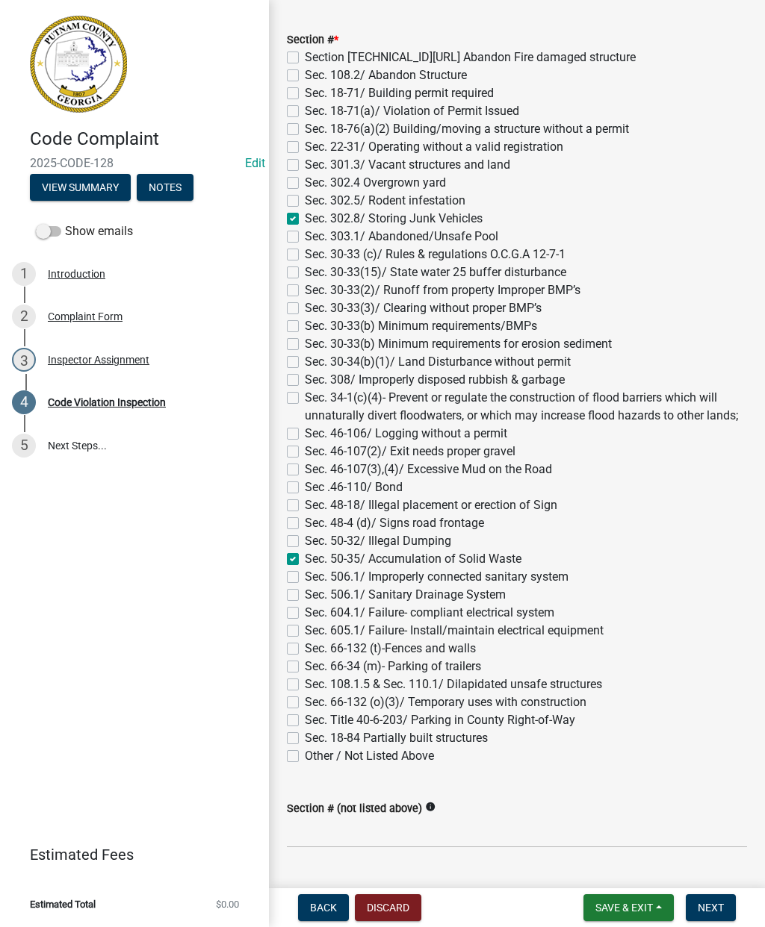
checkbox input "false"
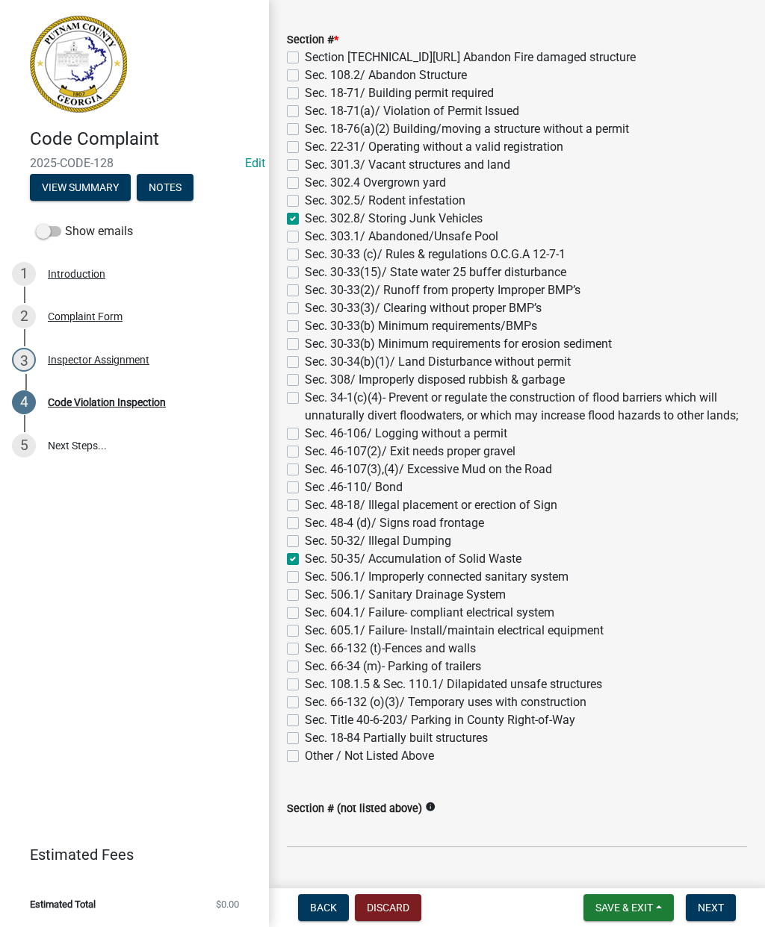
checkbox input "false"
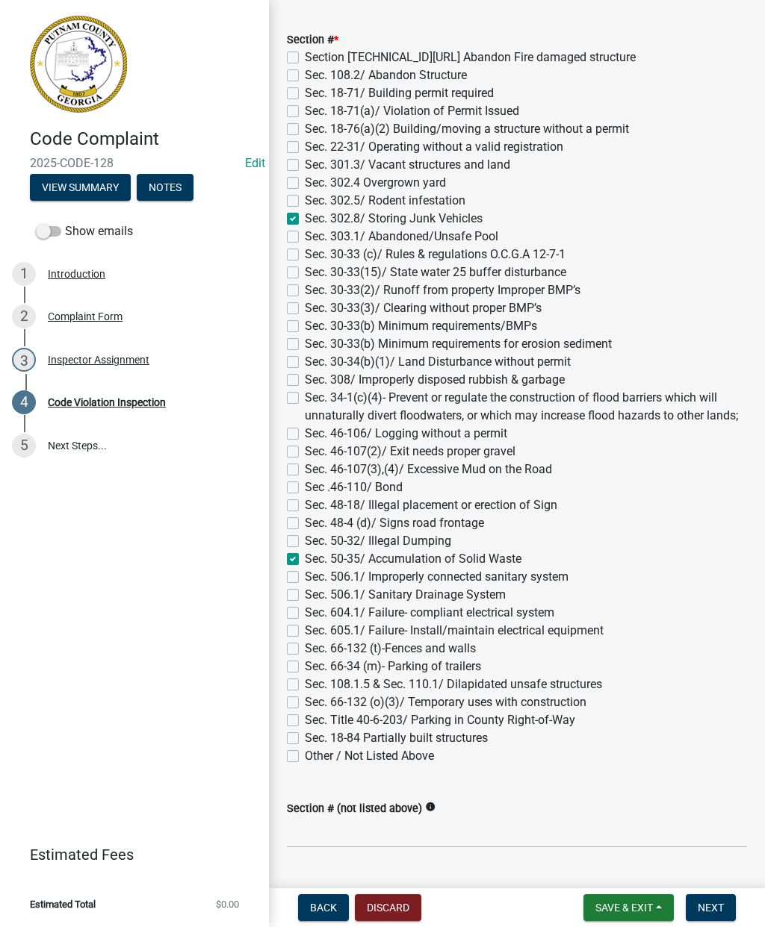
checkbox input "false"
checkbox input "true"
checkbox input "false"
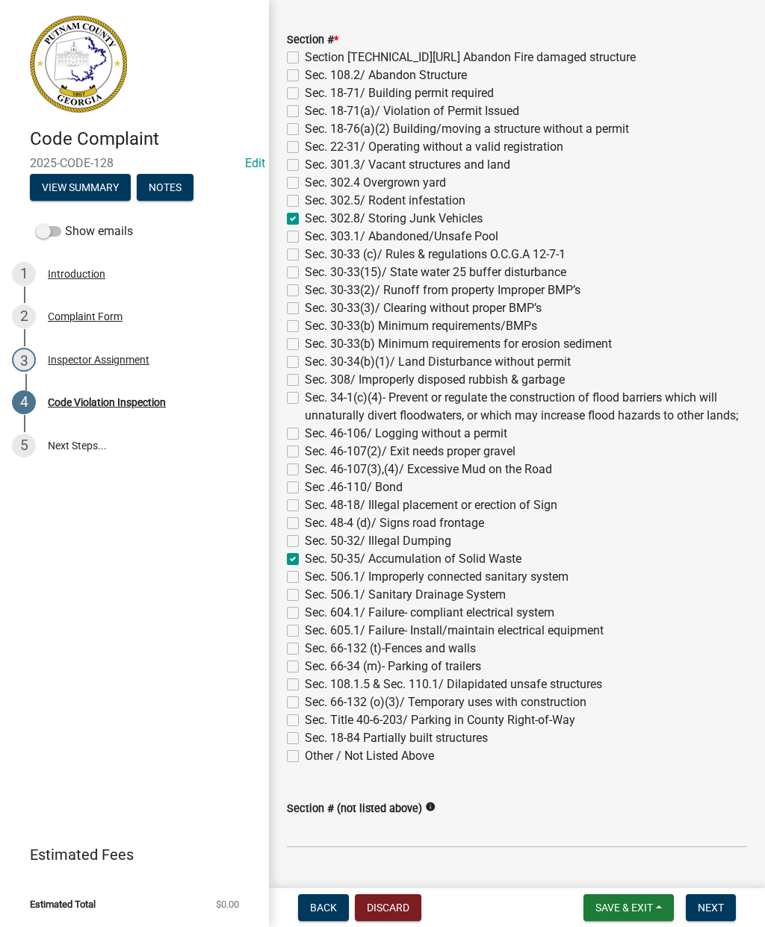
checkbox input "false"
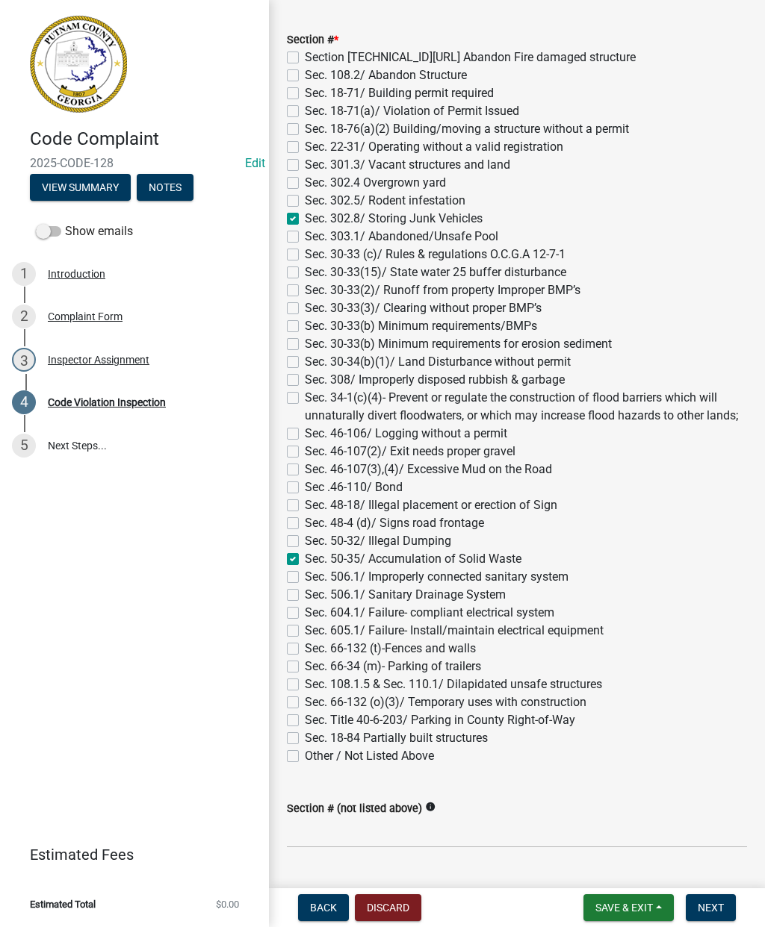
checkbox input "false"
click at [305, 382] on label "Sec. 308/ Improperly disposed rubbish & garbage" at bounding box center [435, 380] width 260 height 18
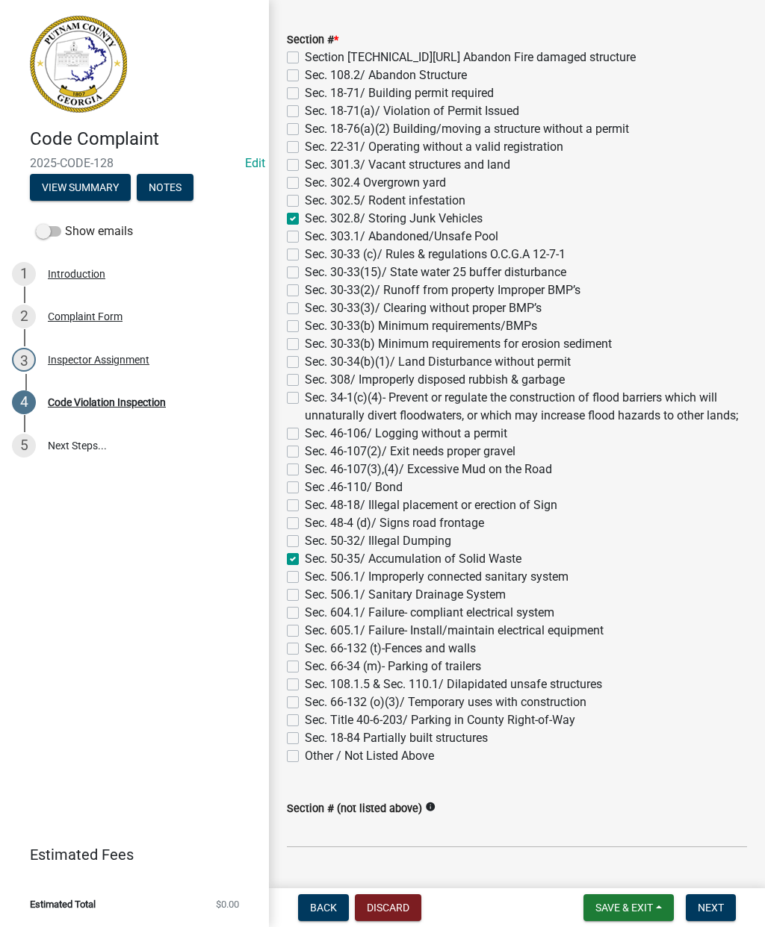
click at [305, 381] on input "Sec. 308/ Improperly disposed rubbish & garbage" at bounding box center [310, 376] width 10 height 10
checkbox input "true"
checkbox input "false"
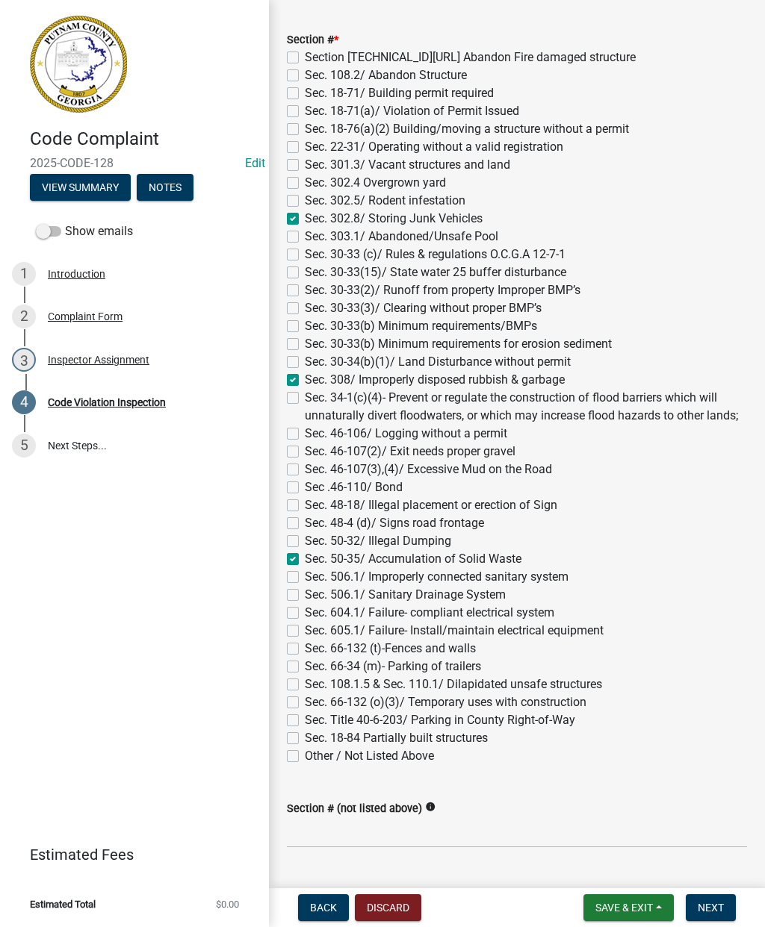
checkbox input "false"
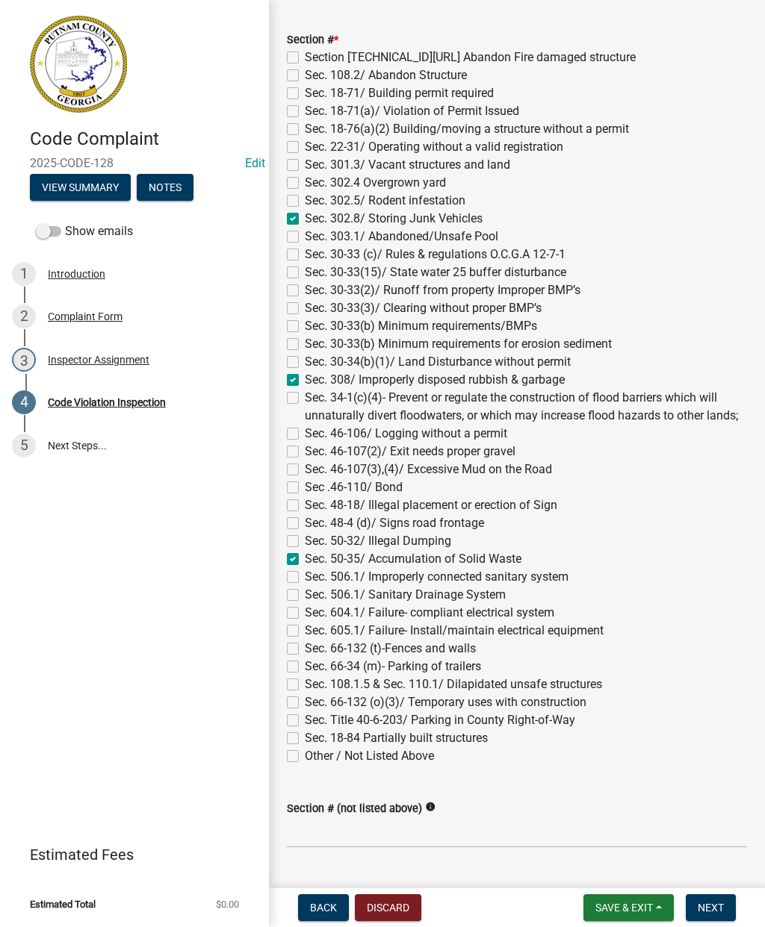
checkbox input "false"
checkbox input "true"
checkbox input "false"
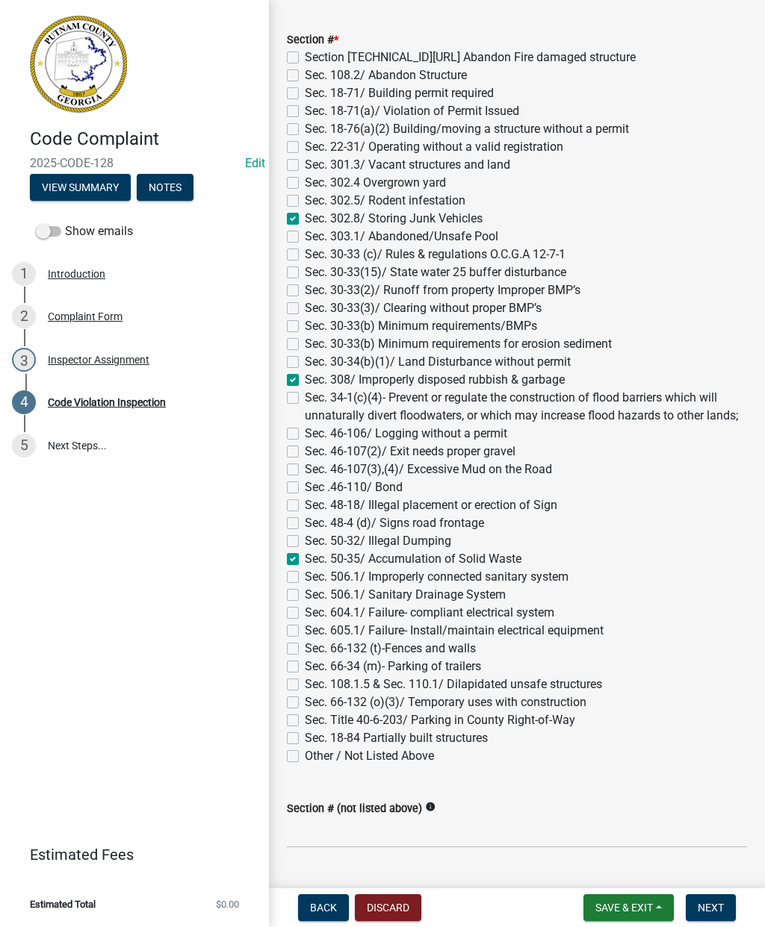
checkbox input "false"
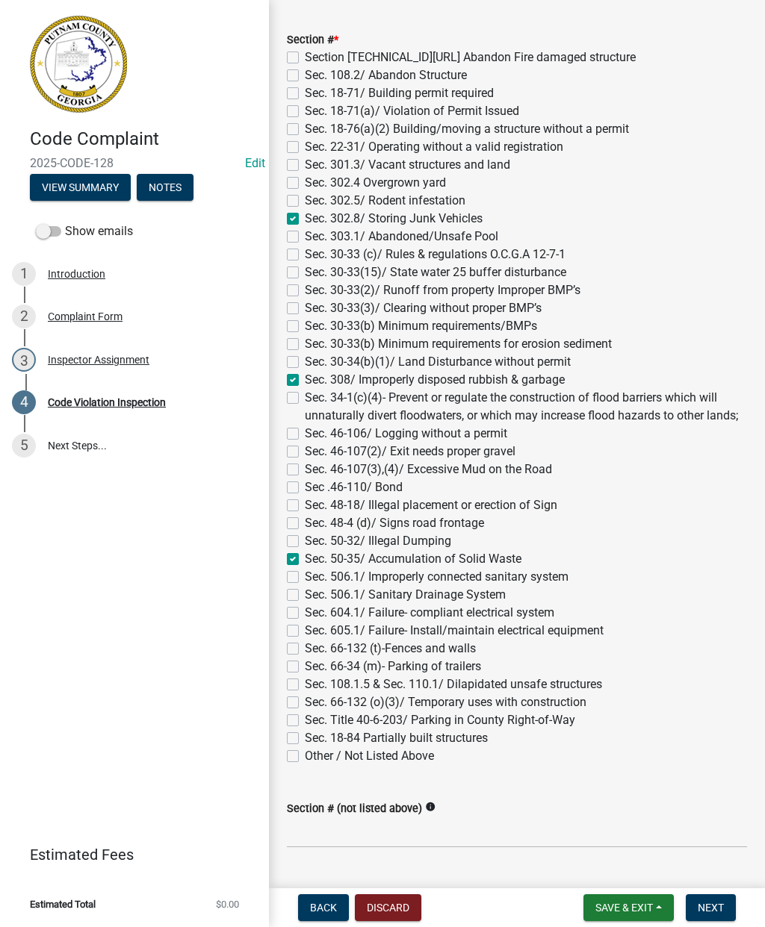
checkbox input "true"
checkbox input "false"
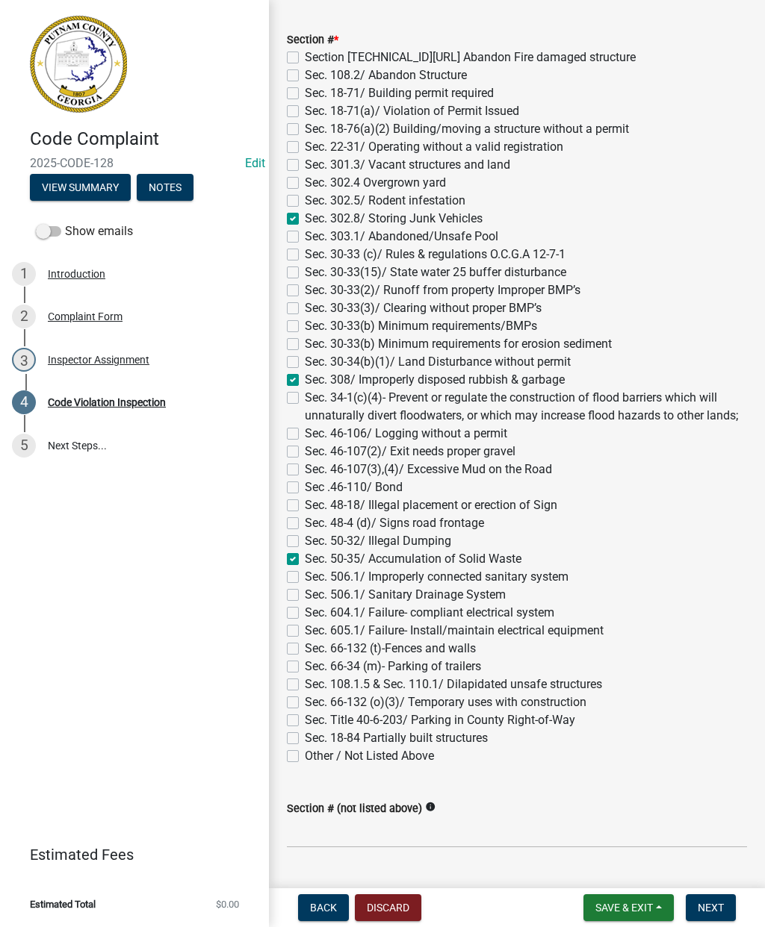
checkbox input "false"
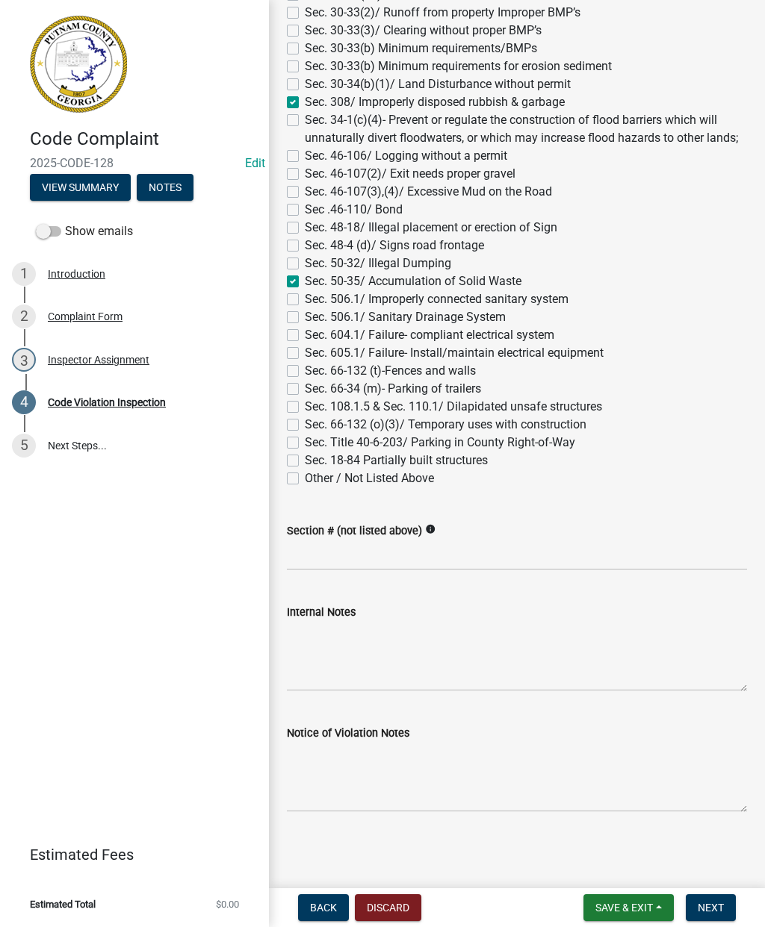
scroll to position [1346, 0]
click at [721, 911] on span "Next" at bounding box center [710, 908] width 26 height 12
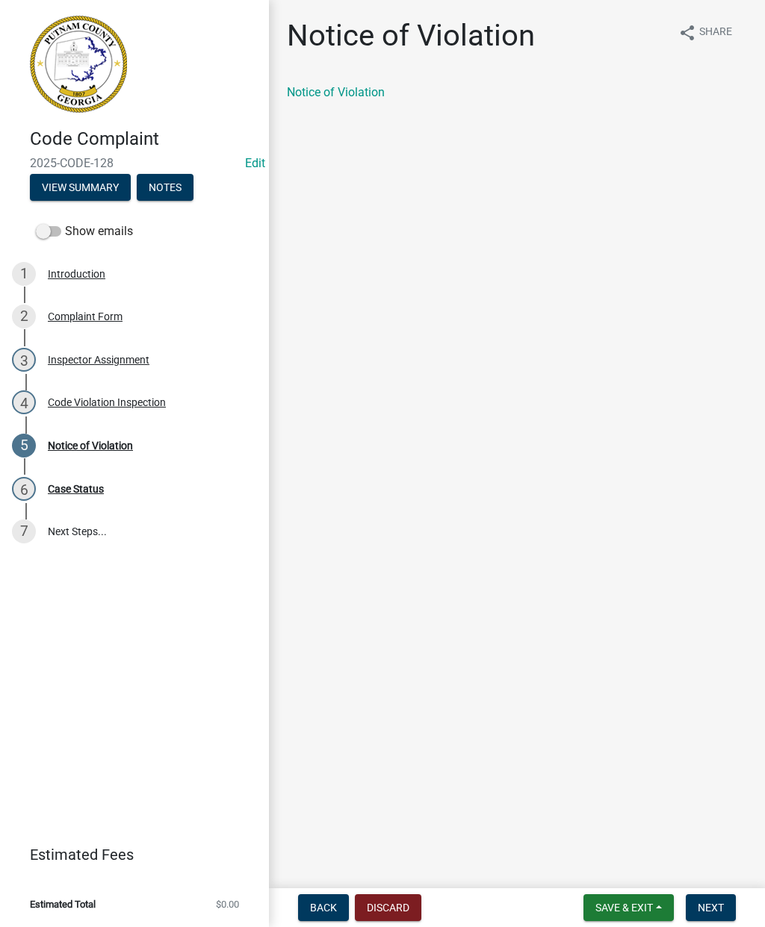
click at [332, 97] on link "Notice of Violation" at bounding box center [336, 92] width 98 height 14
click at [618, 901] on button "Save & Exit" at bounding box center [628, 908] width 90 height 27
click at [600, 873] on button "Save & Exit" at bounding box center [613, 869] width 119 height 36
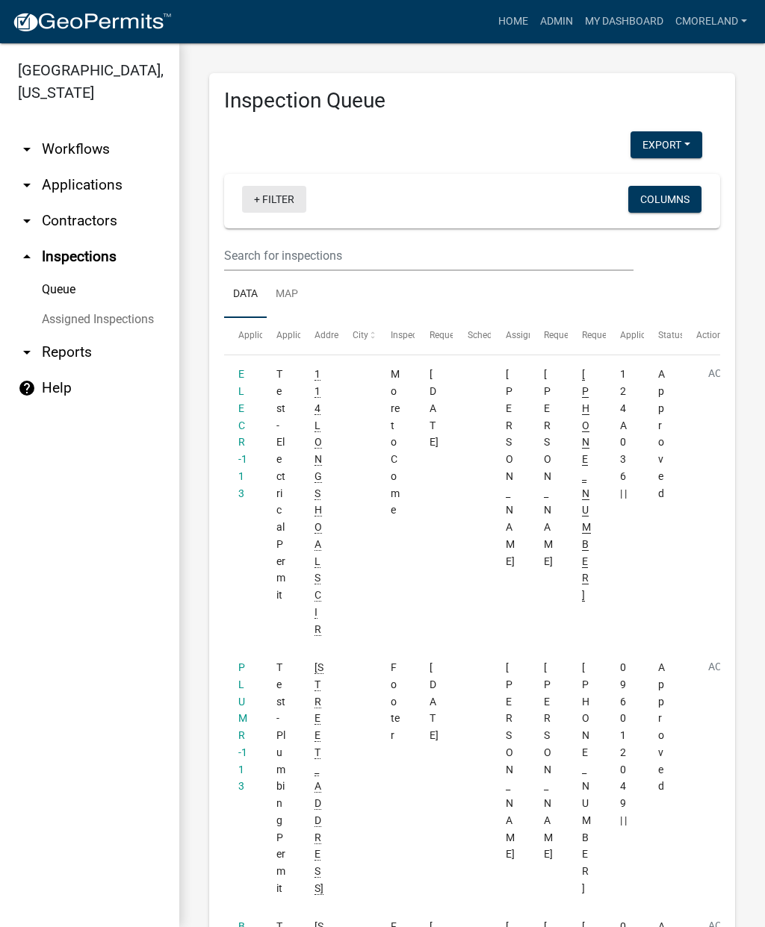
click at [269, 202] on link "+ Filter" at bounding box center [274, 199] width 64 height 27
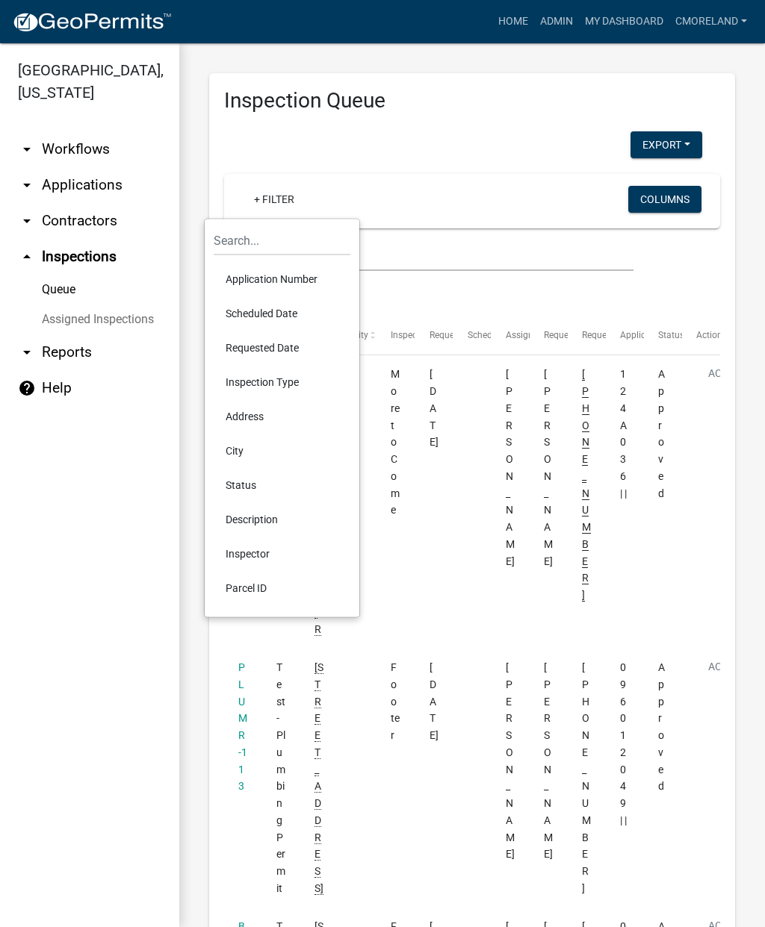
click at [257, 317] on li "Scheduled Date" at bounding box center [282, 313] width 137 height 34
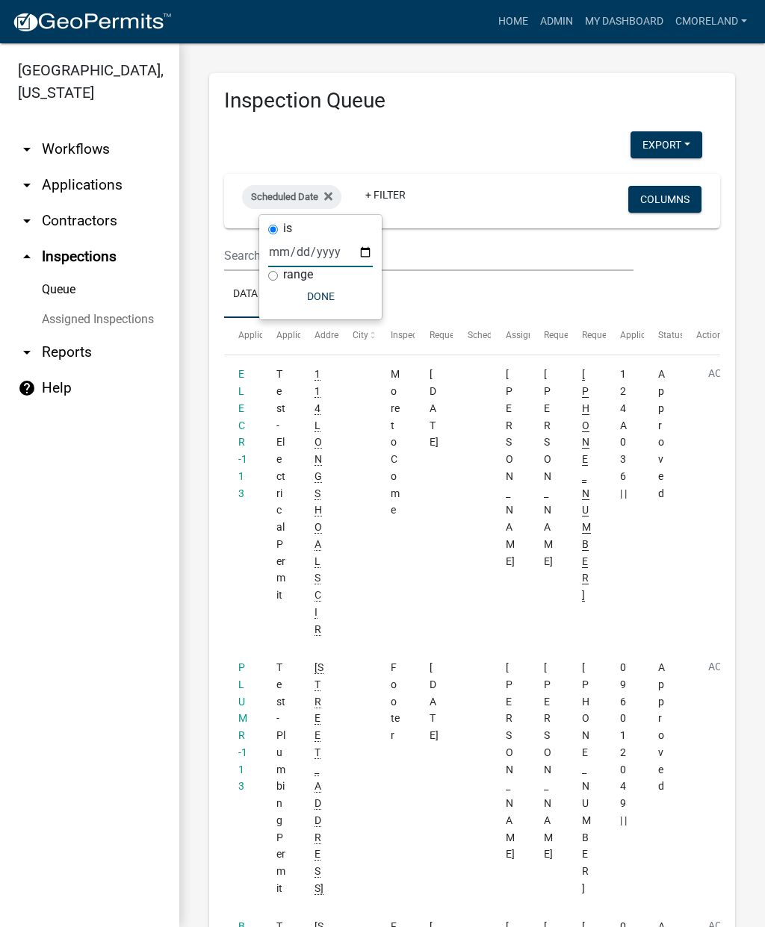
click at [307, 252] on input "date" at bounding box center [320, 252] width 105 height 31
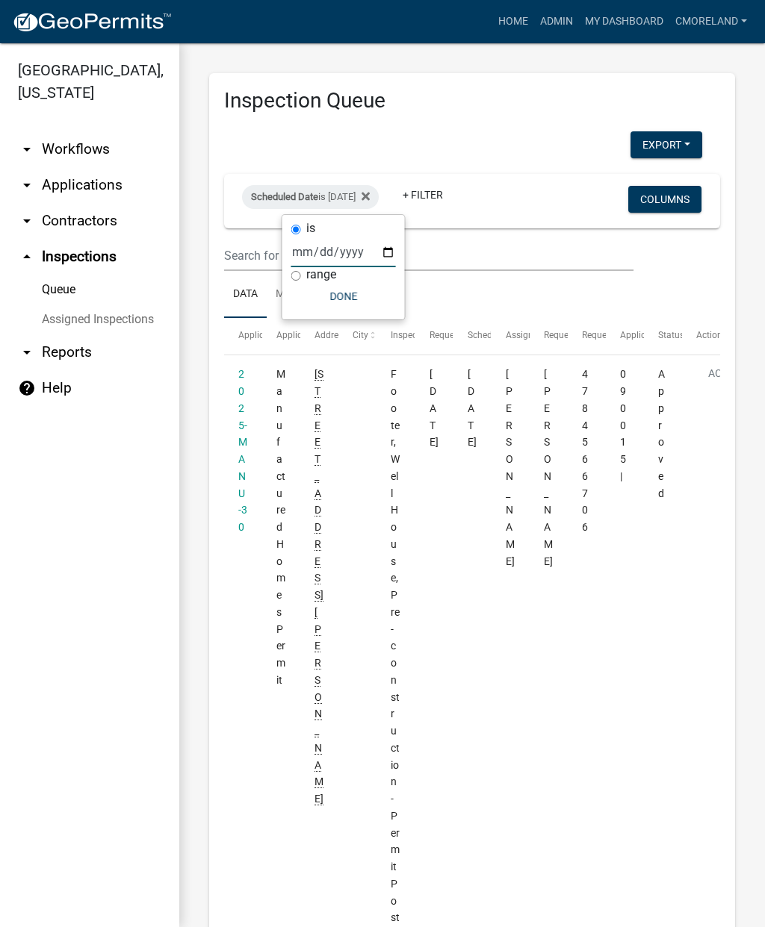
click at [332, 302] on button "Done" at bounding box center [343, 296] width 105 height 27
click at [444, 190] on link "+ Filter" at bounding box center [423, 194] width 64 height 27
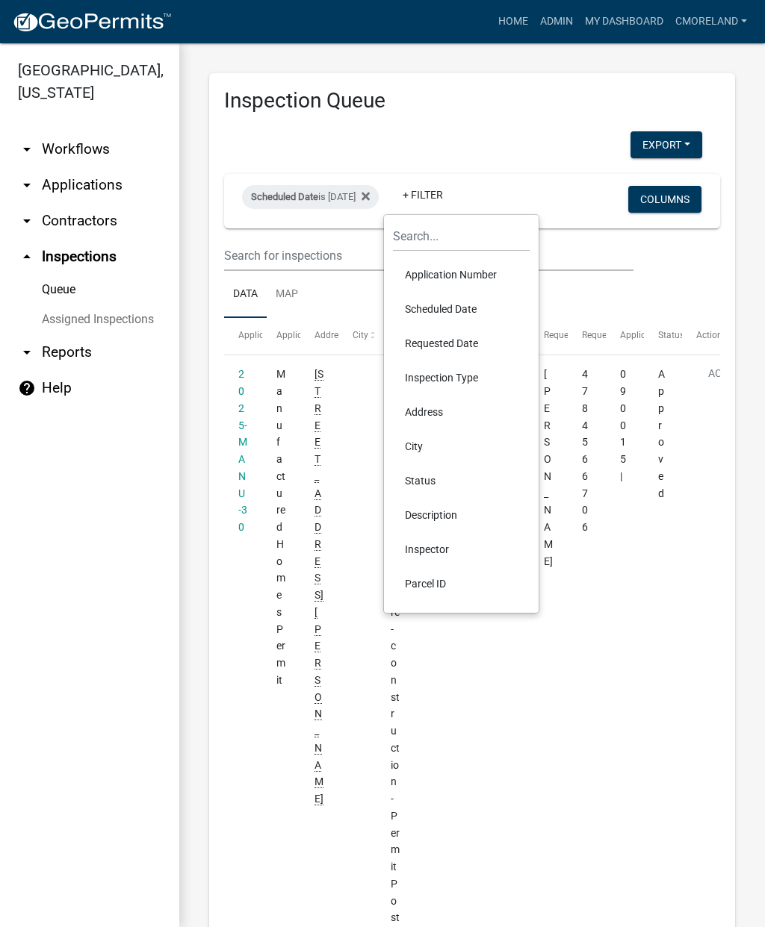
click at [426, 556] on li "Inspector" at bounding box center [461, 549] width 137 height 34
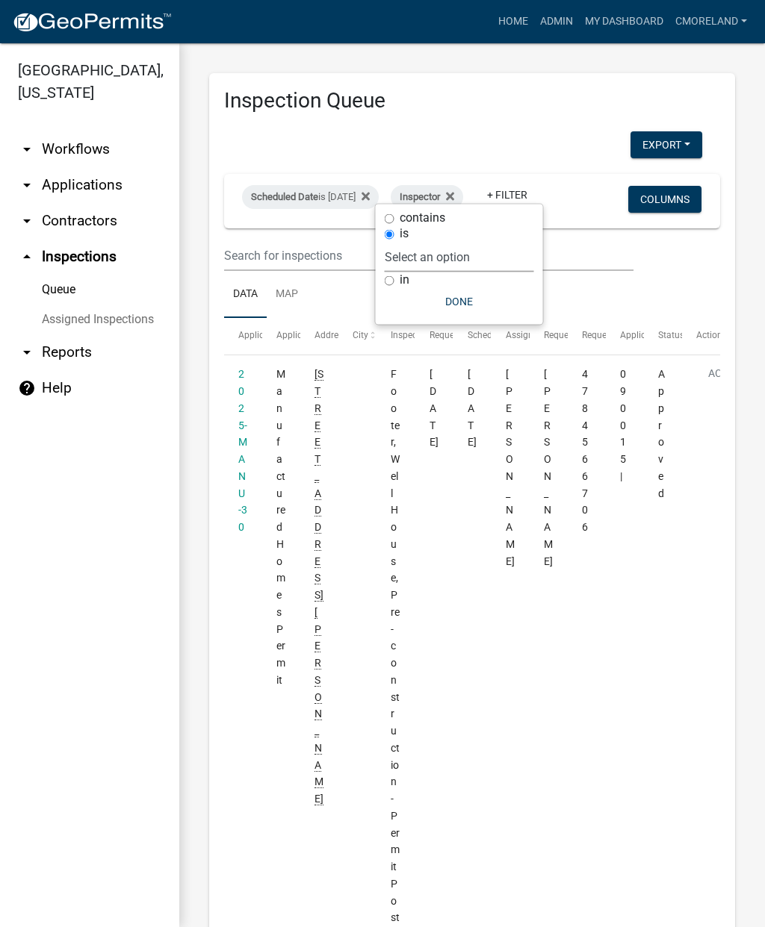
click at [495, 258] on select "Select an option None [PERSON_NAME] [PERSON_NAME] [PERSON_NAME] [PERSON_NAME] […" at bounding box center [459, 257] width 149 height 31
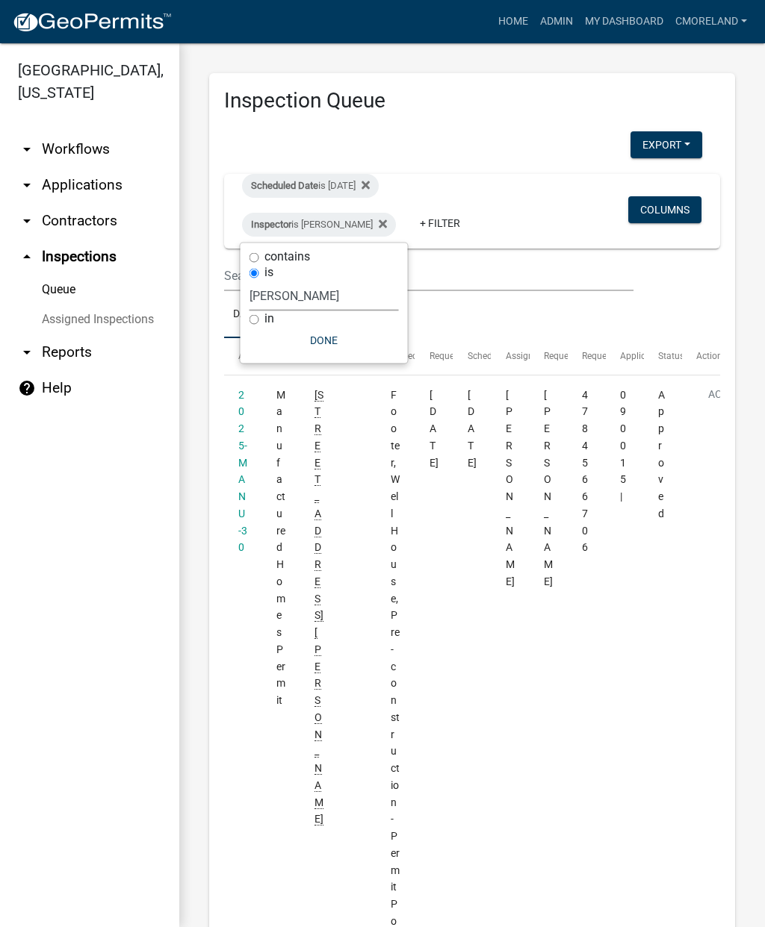
click at [325, 337] on button "Done" at bounding box center [323, 340] width 149 height 27
